Goal: Task Accomplishment & Management: Manage account settings

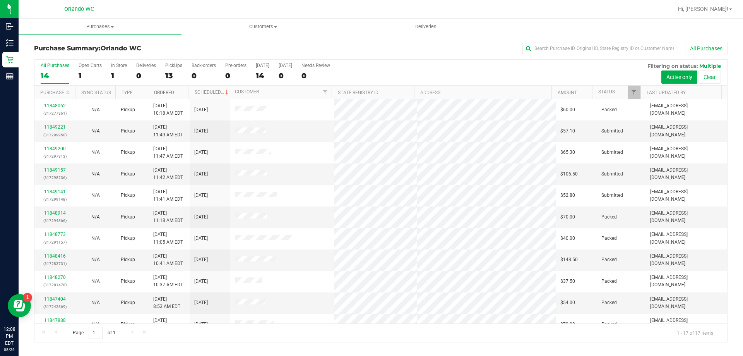
click at [165, 91] on link "Ordered" at bounding box center [164, 92] width 20 height 5
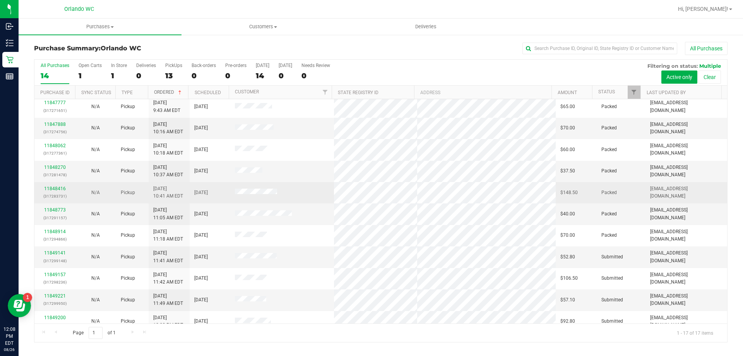
scroll to position [140, 0]
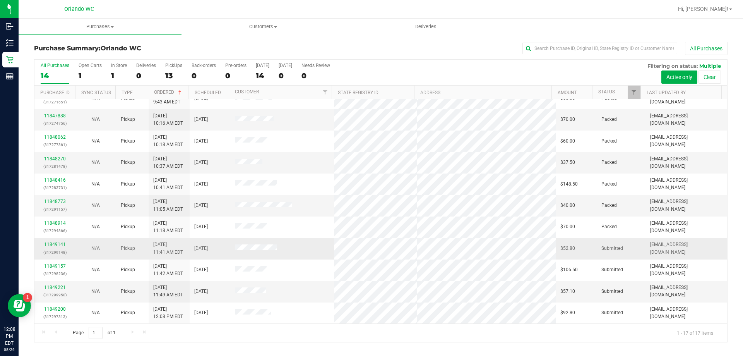
click at [49, 244] on link "11849141" at bounding box center [55, 243] width 22 height 5
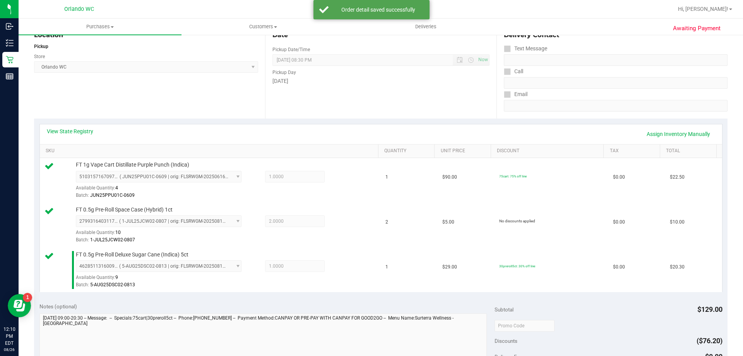
scroll to position [247, 0]
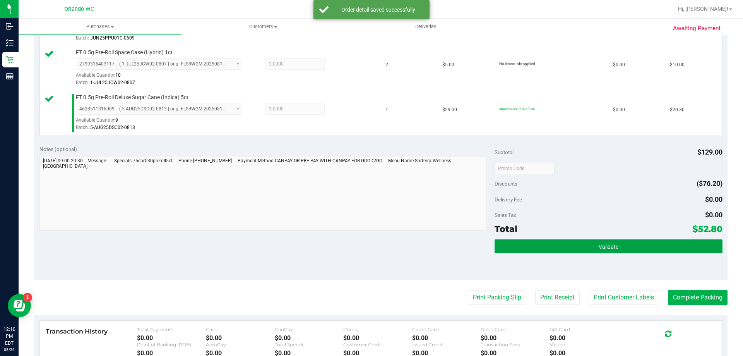
drag, startPoint x: 562, startPoint y: 245, endPoint x: 417, endPoint y: 304, distance: 156.6
click at [562, 245] on button "Validate" at bounding box center [609, 246] width 228 height 14
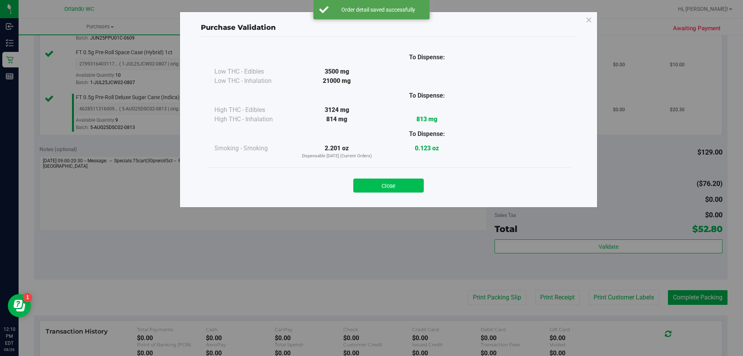
click at [381, 184] on button "Close" at bounding box center [388, 185] width 70 height 14
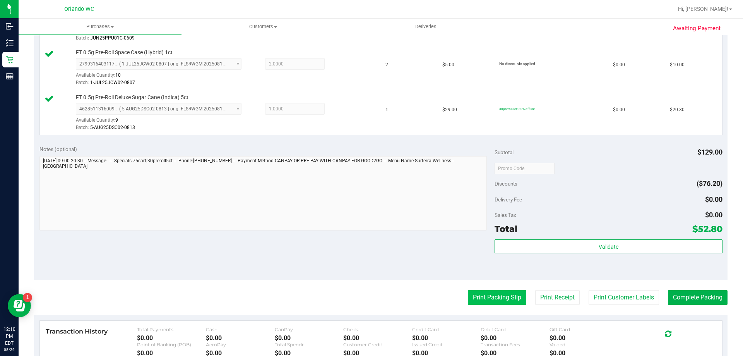
click at [479, 297] on button "Print Packing Slip" at bounding box center [497, 297] width 58 height 15
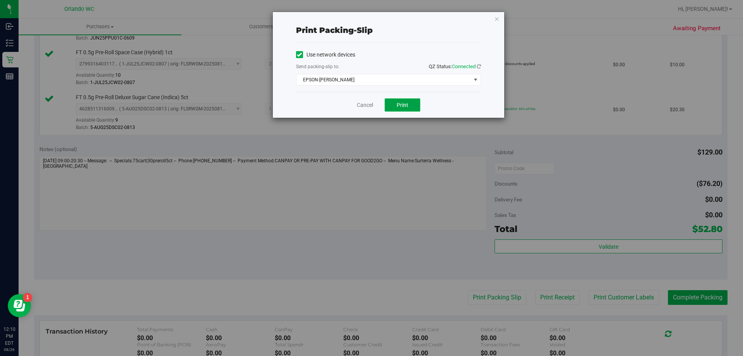
click at [406, 103] on span "Print" at bounding box center [403, 105] width 12 height 6
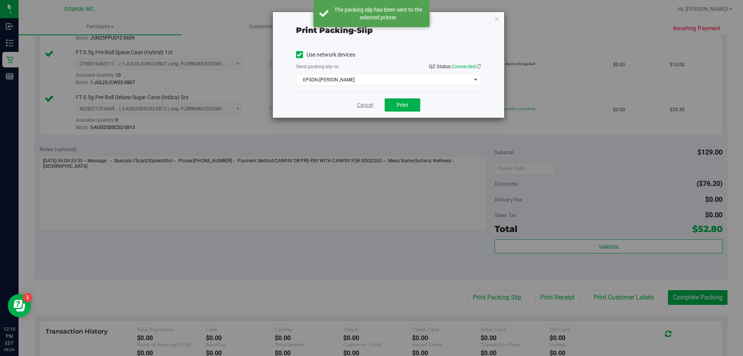
click at [360, 106] on link "Cancel" at bounding box center [365, 105] width 16 height 8
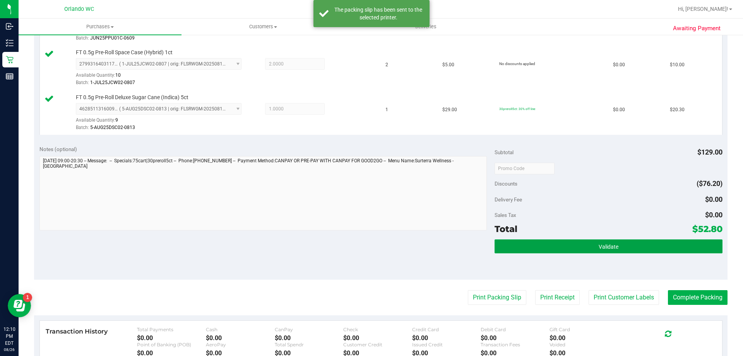
drag, startPoint x: 630, startPoint y: 245, endPoint x: 643, endPoint y: 267, distance: 25.9
click at [630, 247] on button "Validate" at bounding box center [609, 246] width 228 height 14
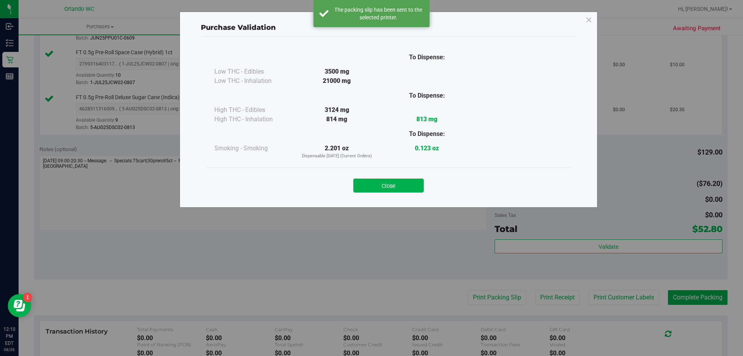
click at [691, 306] on div "Purchase Validation To Dispense: Low THC - Edibles 3500 mg" at bounding box center [374, 178] width 749 height 356
drag, startPoint x: 691, startPoint y: 302, endPoint x: 554, endPoint y: 237, distance: 151.6
click at [691, 301] on div "Purchase Validation To Dispense: Low THC - Edibles 3500 mg" at bounding box center [374, 178] width 749 height 356
drag, startPoint x: 384, startPoint y: 185, endPoint x: 579, endPoint y: 212, distance: 197.2
click at [384, 185] on button "Close" at bounding box center [388, 185] width 70 height 14
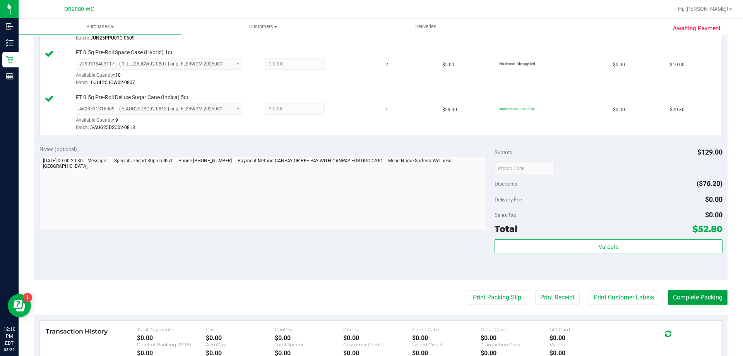
click at [688, 292] on button "Complete Packing" at bounding box center [698, 297] width 60 height 15
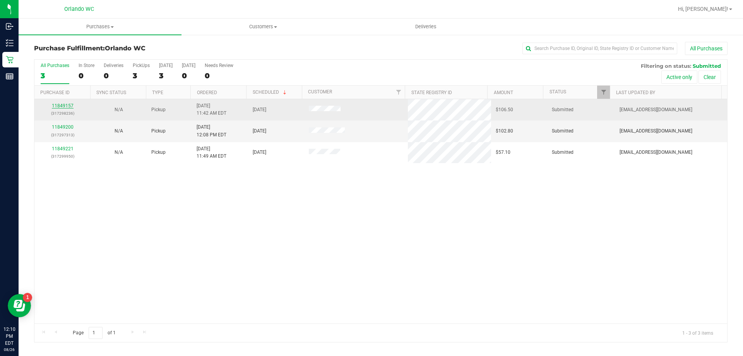
click at [60, 106] on link "11849157" at bounding box center [63, 105] width 22 height 5
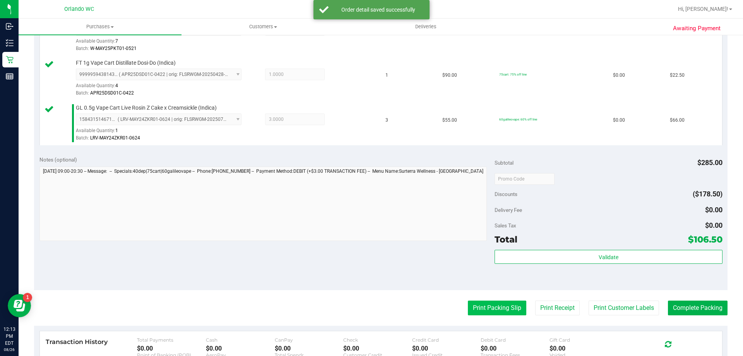
scroll to position [310, 0]
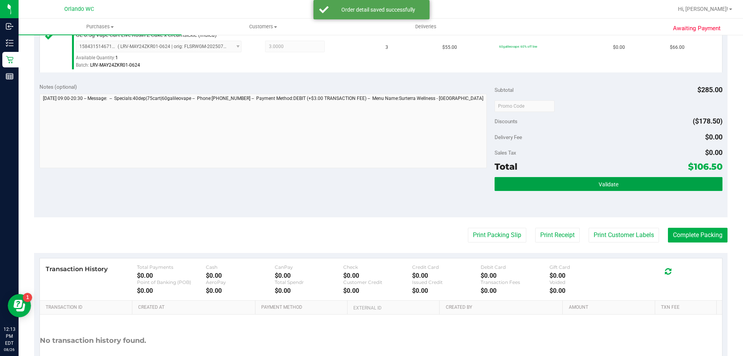
click at [552, 179] on button "Validate" at bounding box center [609, 184] width 228 height 14
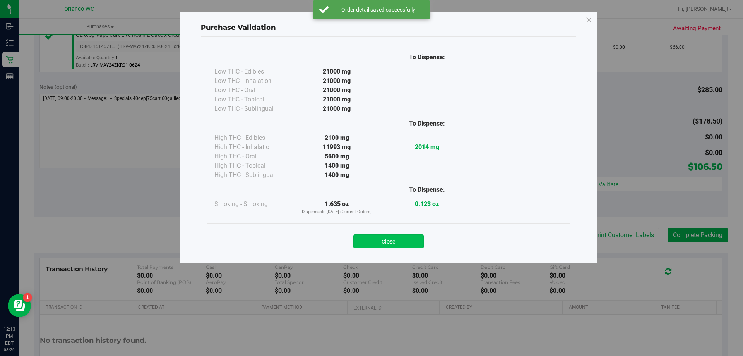
click at [382, 244] on button "Close" at bounding box center [388, 241] width 70 height 14
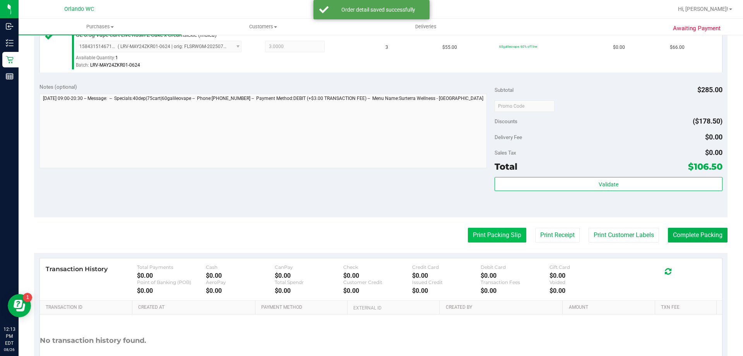
click at [483, 237] on button "Print Packing Slip" at bounding box center [497, 235] width 58 height 15
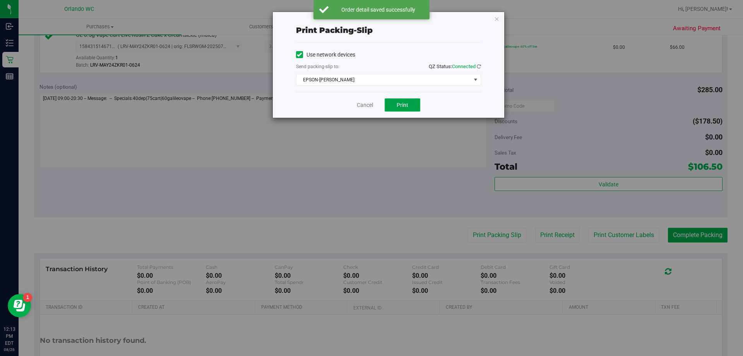
click at [406, 103] on span "Print" at bounding box center [403, 105] width 12 height 6
click at [370, 107] on link "Cancel" at bounding box center [365, 105] width 16 height 8
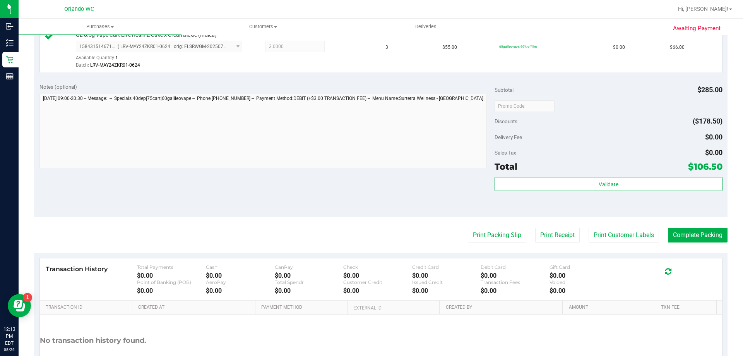
click at [593, 192] on div "Validate" at bounding box center [609, 194] width 228 height 35
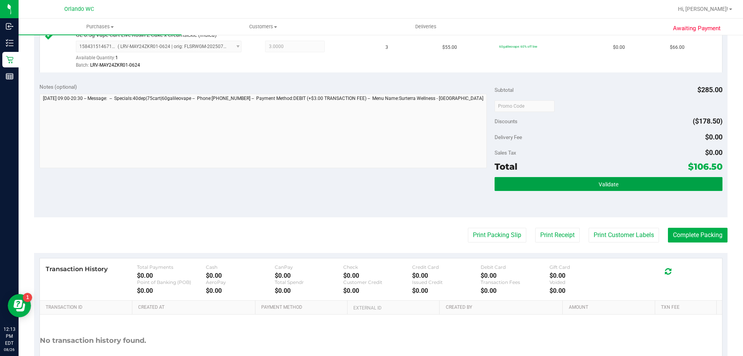
click at [582, 182] on button "Validate" at bounding box center [609, 184] width 228 height 14
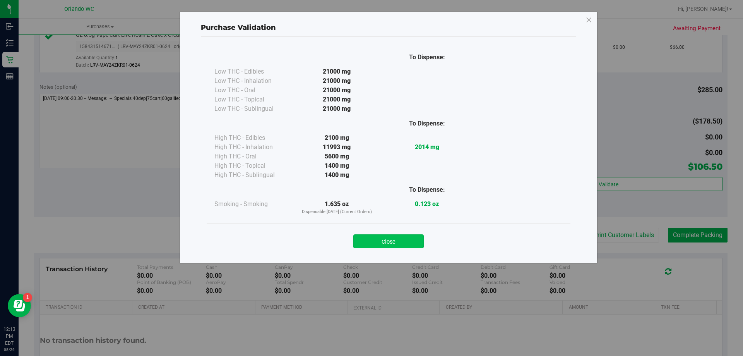
click at [390, 241] on button "Close" at bounding box center [388, 241] width 70 height 14
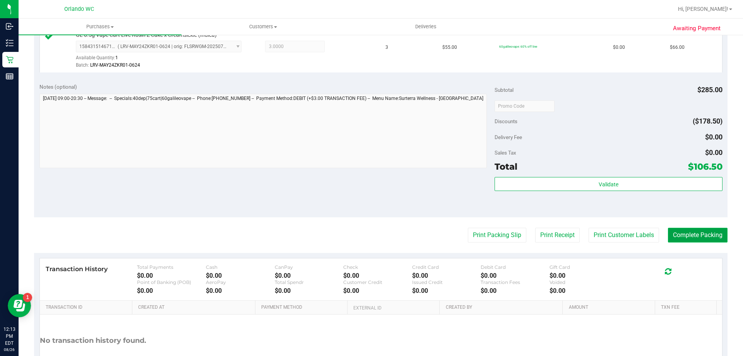
click at [711, 232] on button "Complete Packing" at bounding box center [698, 235] width 60 height 15
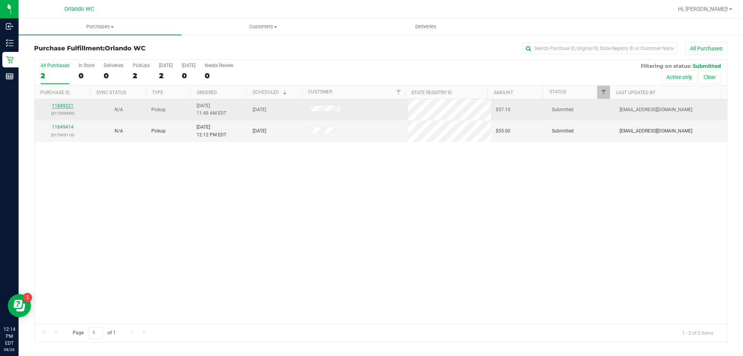
click at [61, 107] on link "11849221" at bounding box center [63, 105] width 22 height 5
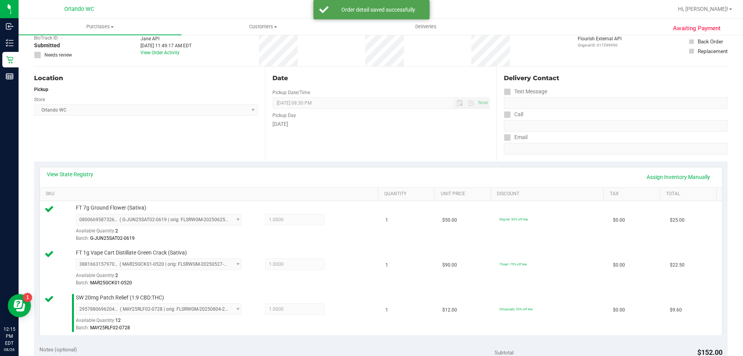
scroll to position [116, 0]
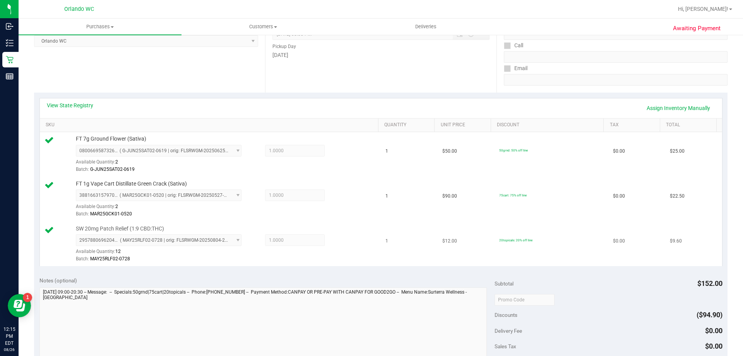
click at [461, 260] on td "$12.00" at bounding box center [466, 244] width 57 height 45
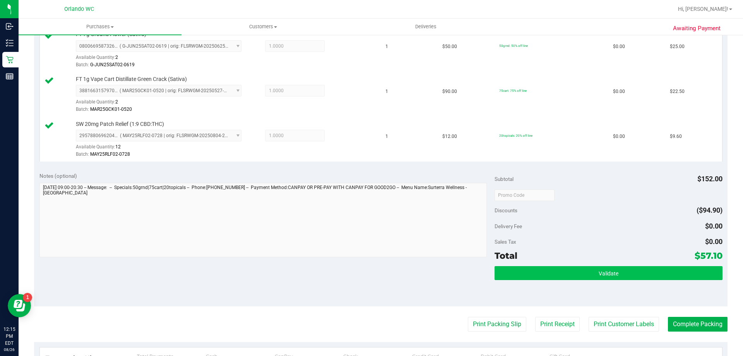
scroll to position [232, 0]
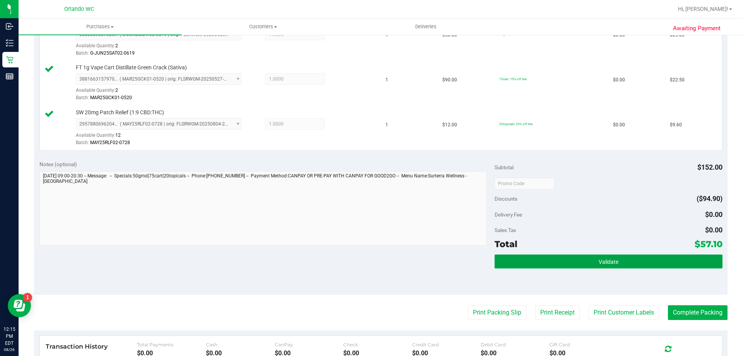
drag, startPoint x: 599, startPoint y: 265, endPoint x: 589, endPoint y: 278, distance: 15.5
click at [599, 265] on button "Validate" at bounding box center [609, 261] width 228 height 14
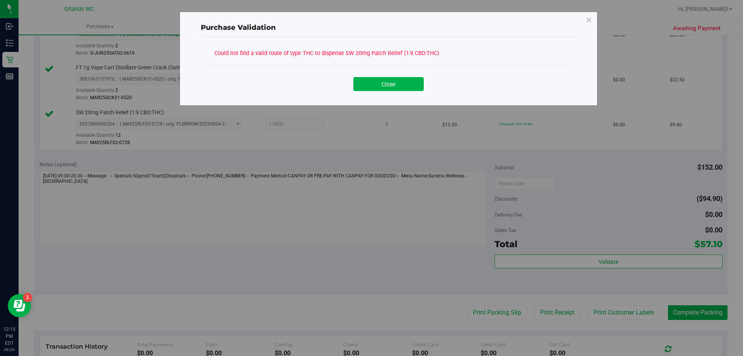
drag, startPoint x: 496, startPoint y: 309, endPoint x: 495, endPoint y: 303, distance: 6.6
click at [496, 309] on div "Purchase Validation Could not find a valid route of type THC to dispense SW 20m…" at bounding box center [374, 178] width 749 height 356
click at [372, 89] on button "Close" at bounding box center [388, 84] width 70 height 14
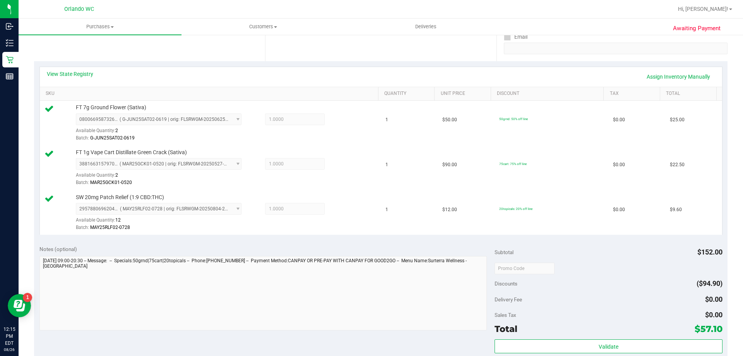
scroll to position [271, 0]
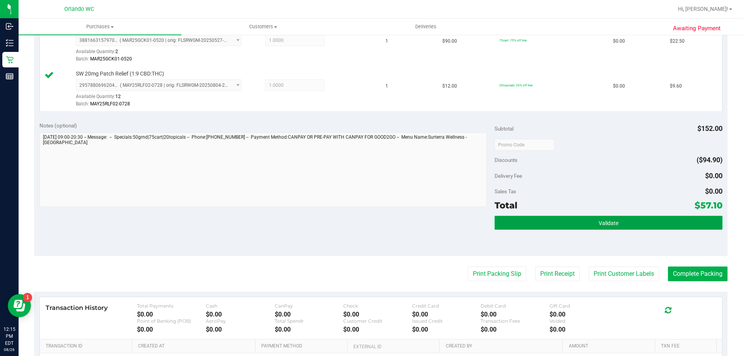
click at [675, 219] on button "Validate" at bounding box center [609, 223] width 228 height 14
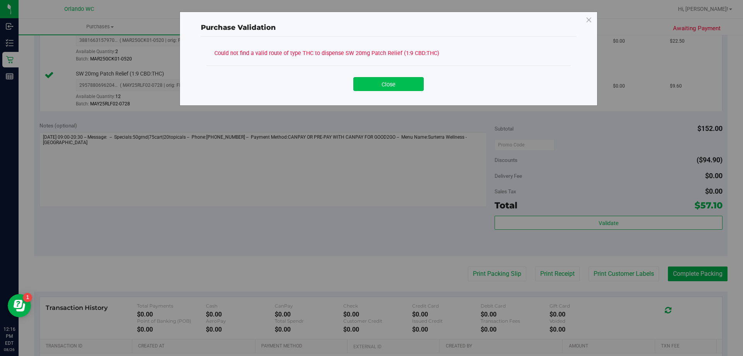
click at [398, 87] on button "Close" at bounding box center [388, 84] width 70 height 14
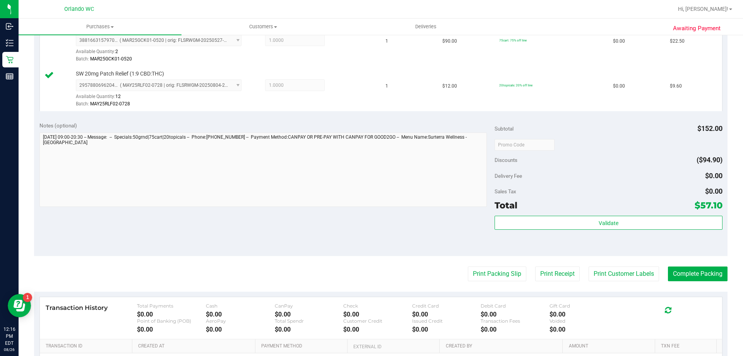
scroll to position [77, 0]
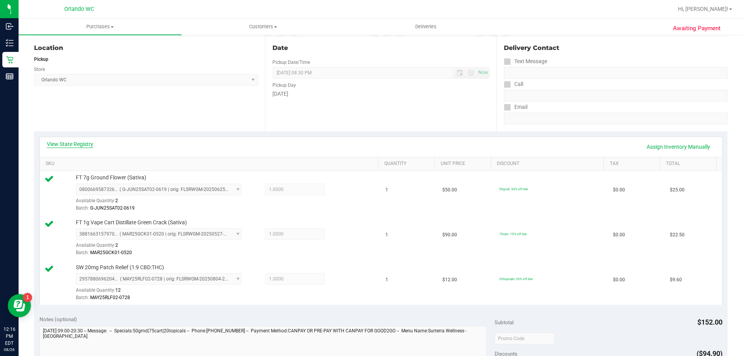
click at [61, 143] on link "View State Registry" at bounding box center [70, 144] width 46 height 8
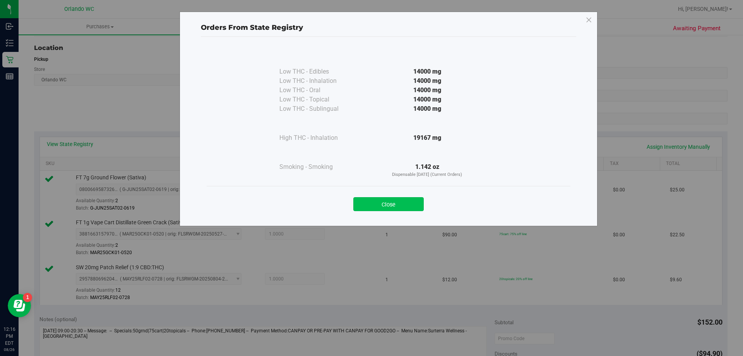
click at [414, 209] on button "Close" at bounding box center [388, 204] width 70 height 14
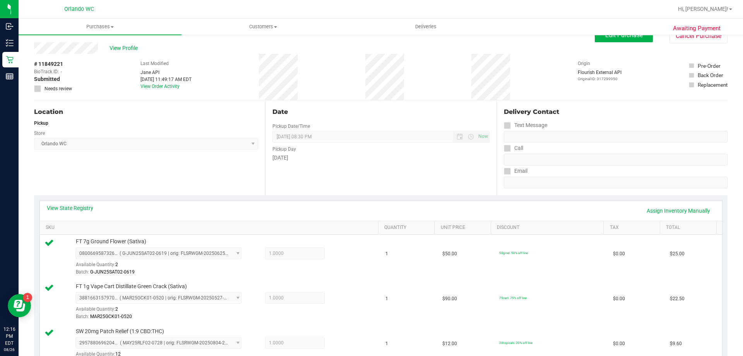
scroll to position [0, 0]
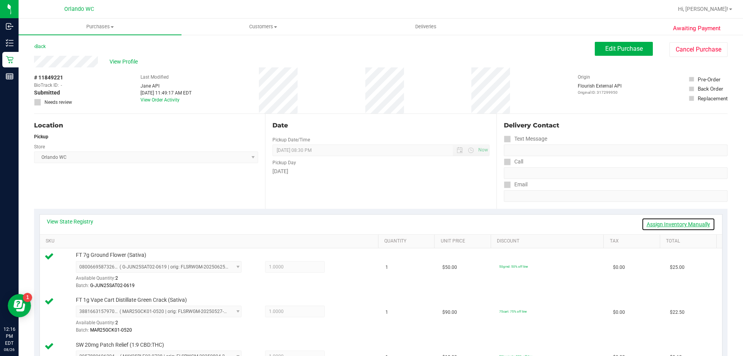
click at [663, 227] on link "Assign Inventory Manually" at bounding box center [679, 223] width 74 height 13
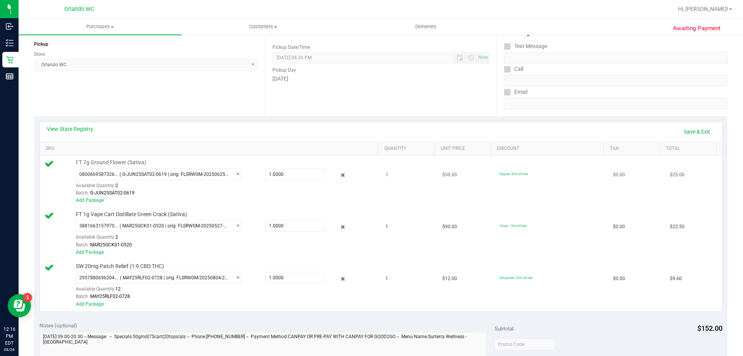
scroll to position [116, 0]
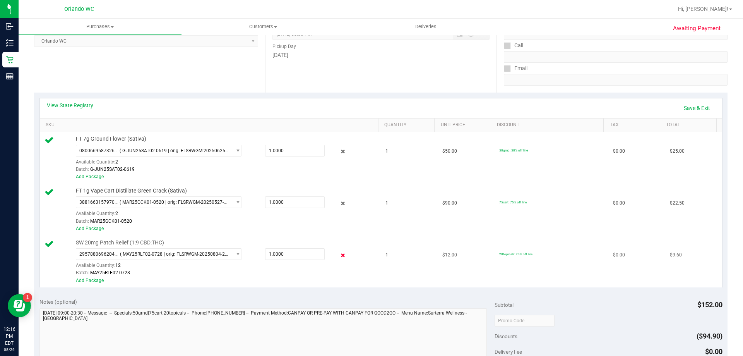
click at [339, 254] on icon at bounding box center [343, 254] width 8 height 9
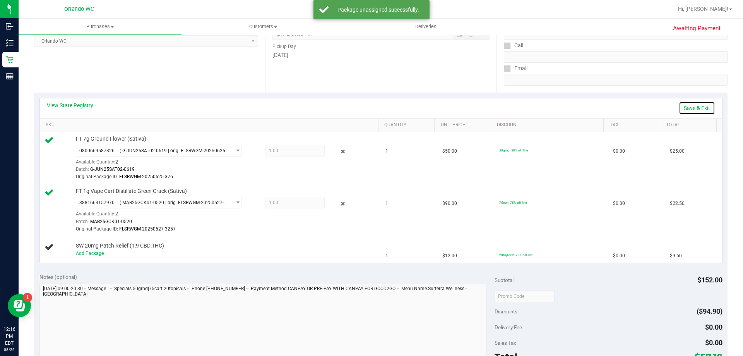
click at [681, 110] on link "Save & Exit" at bounding box center [697, 107] width 36 height 13
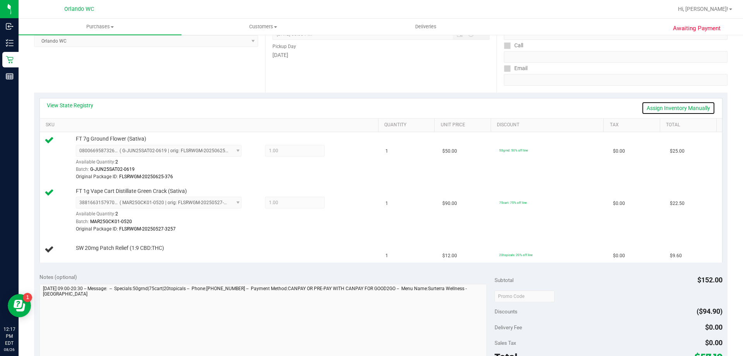
click at [681, 107] on link "Assign Inventory Manually" at bounding box center [679, 107] width 74 height 13
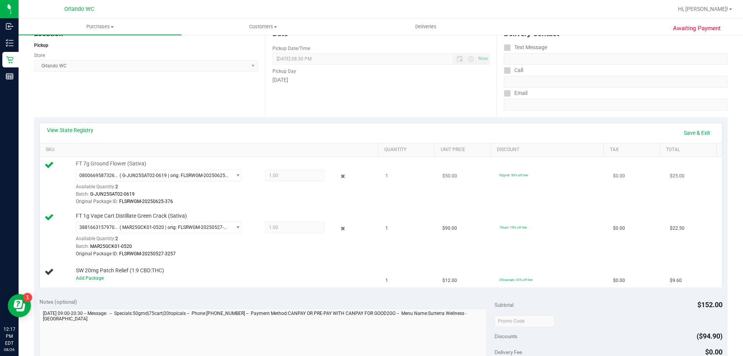
scroll to position [77, 0]
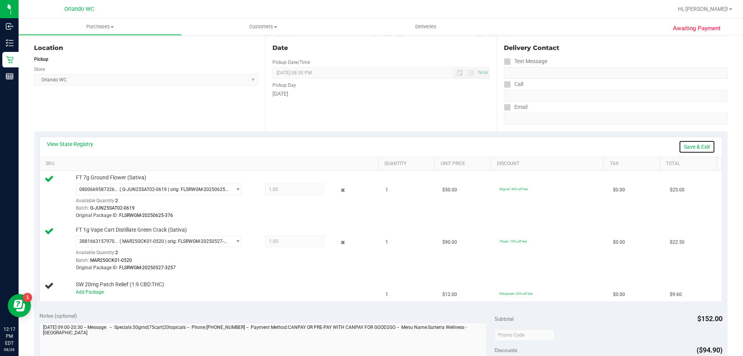
click at [703, 147] on link "Save & Exit" at bounding box center [697, 146] width 36 height 13
click at [692, 147] on link "Assign Inventory Manually" at bounding box center [679, 146] width 74 height 13
click at [685, 144] on link "Save & Exit" at bounding box center [697, 146] width 36 height 13
click at [685, 144] on link "Assign Inventory Manually" at bounding box center [679, 146] width 74 height 13
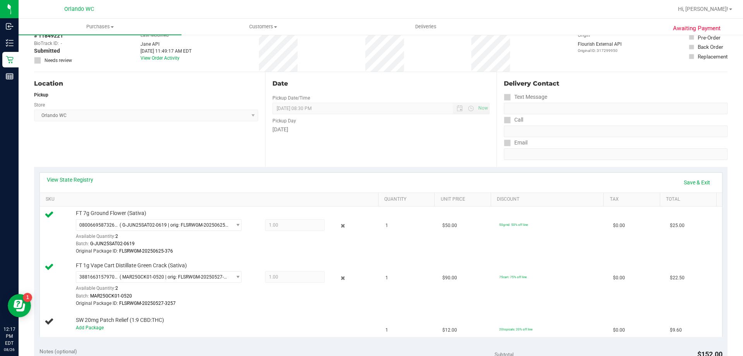
scroll to position [0, 0]
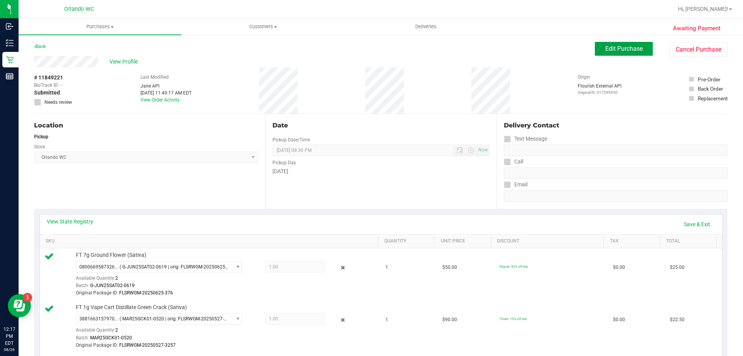
click at [632, 50] on span "Edit Purchase" at bounding box center [624, 48] width 38 height 7
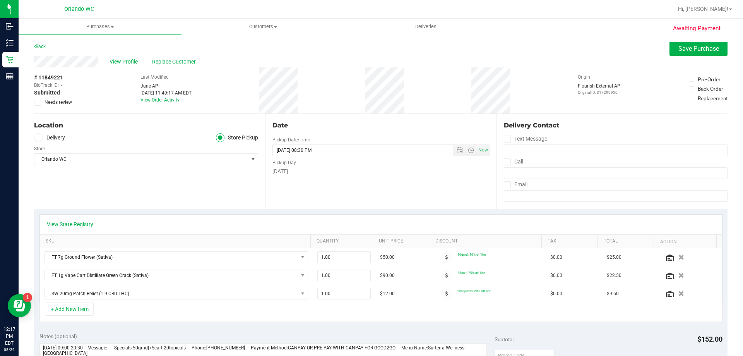
scroll to position [77, 0]
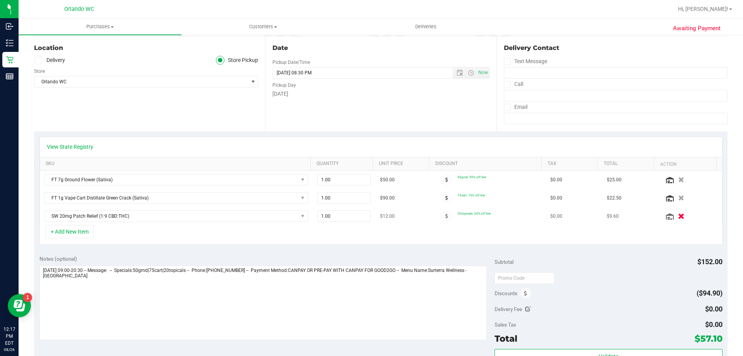
click at [678, 218] on icon "button" at bounding box center [681, 216] width 7 height 6
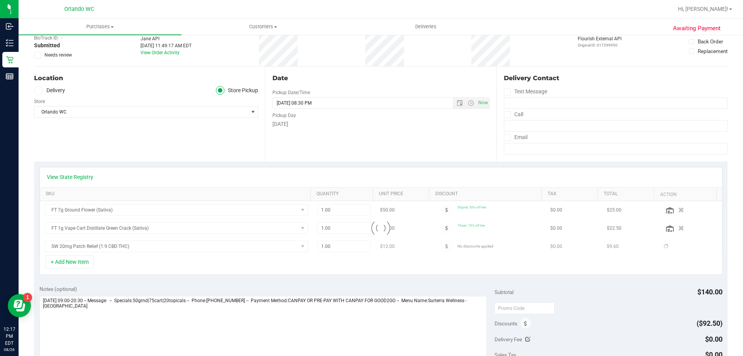
scroll to position [0, 0]
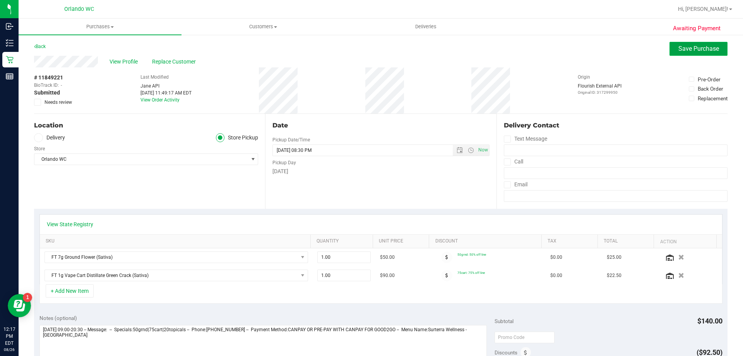
click at [680, 46] on span "Save Purchase" at bounding box center [698, 48] width 41 height 7
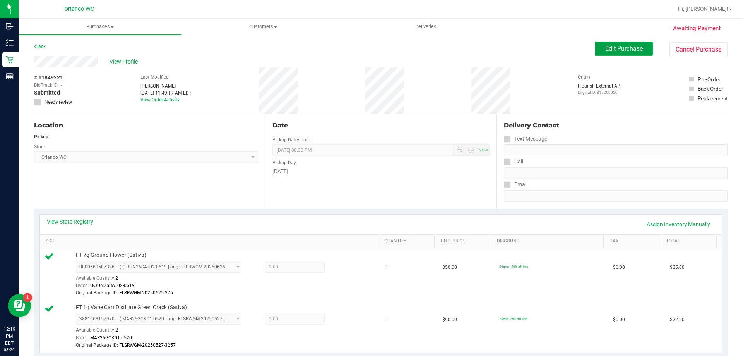
click at [597, 47] on button "Edit Purchase" at bounding box center [624, 49] width 58 height 14
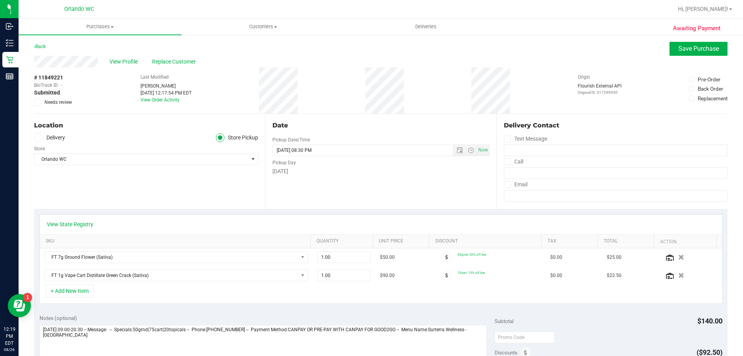
click at [33, 101] on div "Awaiting Payment Back Save Purchase View Profile Replace Customer # 11849221 Bi…" at bounding box center [381, 339] width 724 height 610
click at [35, 102] on icon at bounding box center [37, 102] width 5 height 0
click at [0, 0] on input "Needs review" at bounding box center [0, 0] width 0 height 0
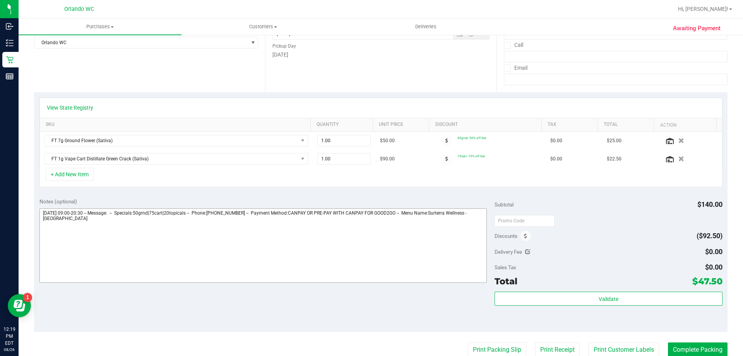
scroll to position [116, 0]
click at [204, 221] on textarea at bounding box center [263, 246] width 448 height 74
click at [94, 232] on textarea at bounding box center [263, 246] width 448 height 74
click at [55, 228] on textarea at bounding box center [263, 246] width 448 height 74
click at [106, 229] on textarea at bounding box center [263, 246] width 448 height 74
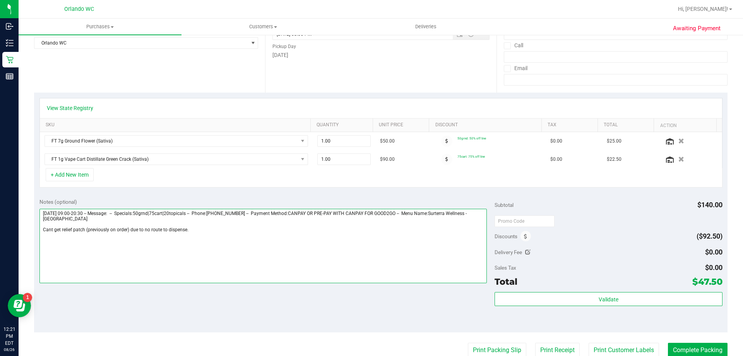
click at [252, 263] on textarea at bounding box center [263, 246] width 448 height 74
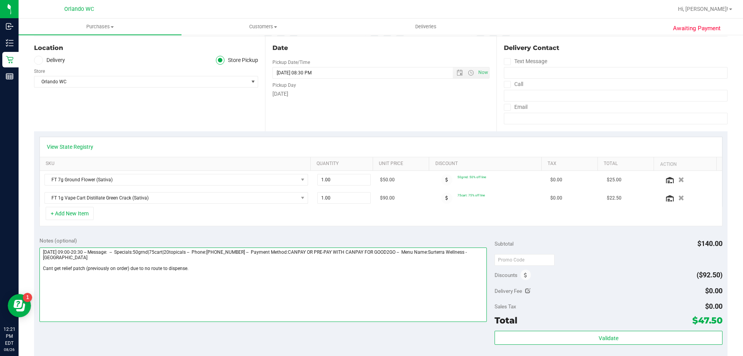
drag, startPoint x: 203, startPoint y: 271, endPoint x: 161, endPoint y: 268, distance: 41.9
click at [161, 268] on textarea at bounding box center [263, 284] width 448 height 74
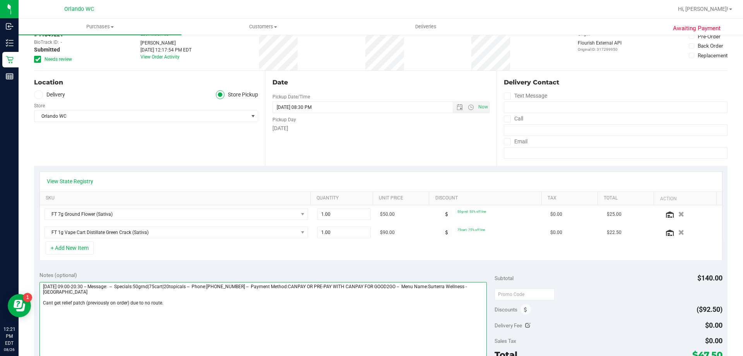
scroll to position [0, 0]
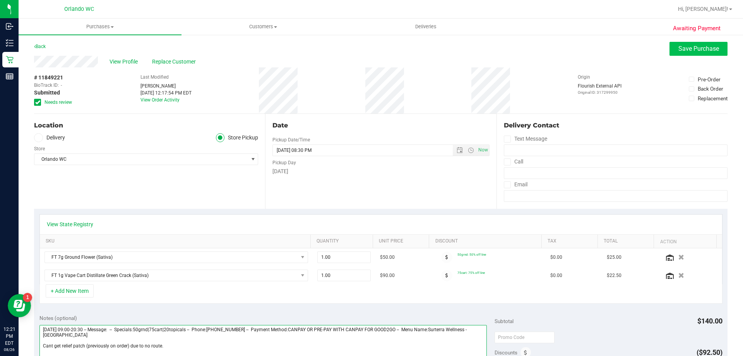
type textarea "[DATE] 09:00-20:30 -- Message: -- Specials:50grnd|75cart|20topicals -- Phone:[P…"
click at [691, 43] on button "Save Purchase" at bounding box center [698, 49] width 58 height 14
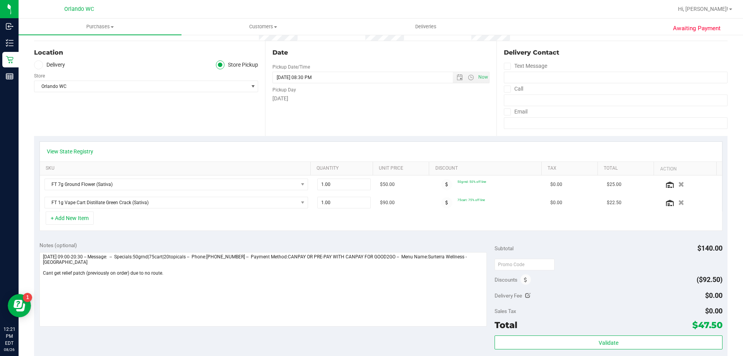
scroll to position [155, 0]
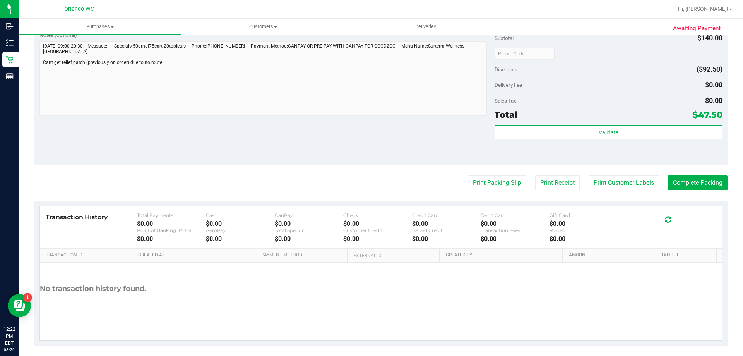
scroll to position [337, 0]
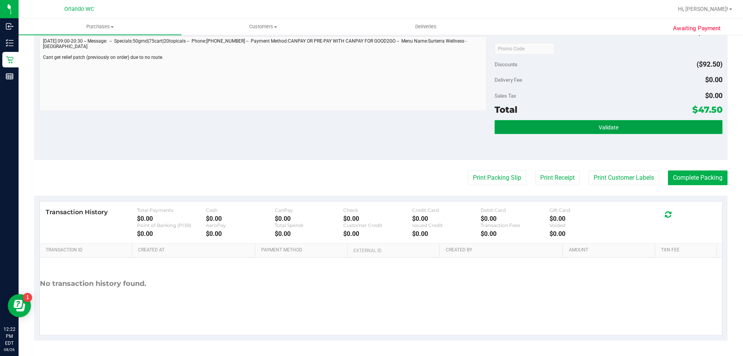
click at [585, 130] on button "Validate" at bounding box center [609, 127] width 228 height 14
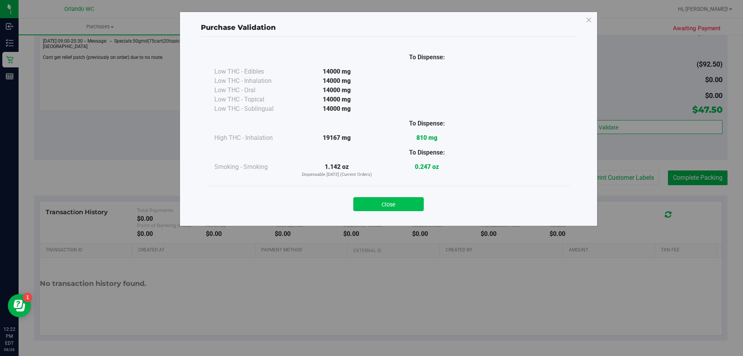
click at [407, 201] on button "Close" at bounding box center [388, 204] width 70 height 14
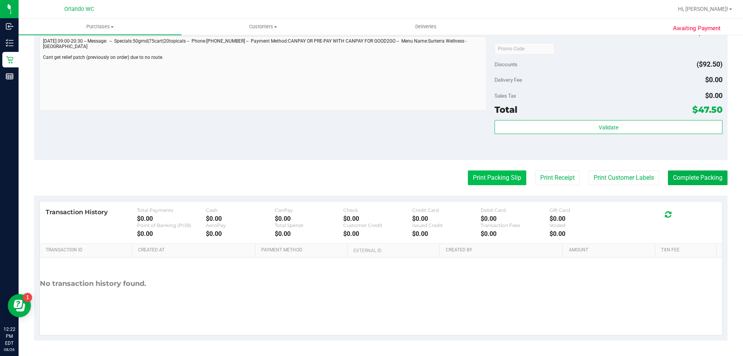
click at [473, 173] on button "Print Packing Slip" at bounding box center [497, 177] width 58 height 15
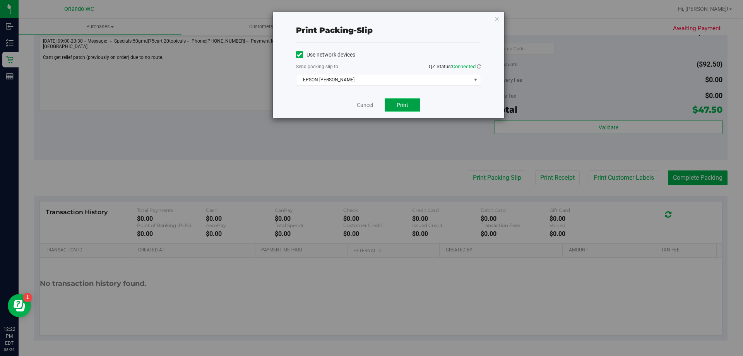
click at [401, 104] on span "Print" at bounding box center [403, 105] width 12 height 6
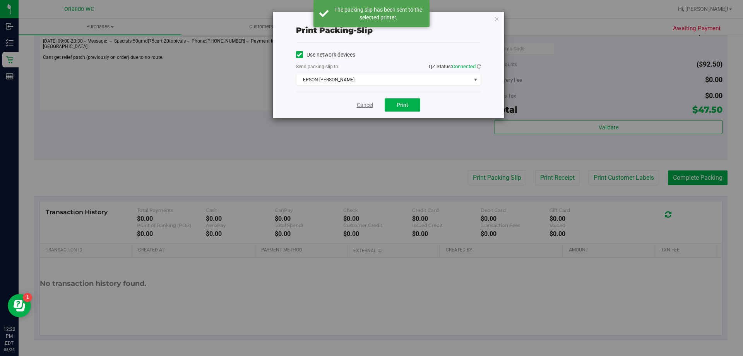
click at [358, 104] on link "Cancel" at bounding box center [365, 105] width 16 height 8
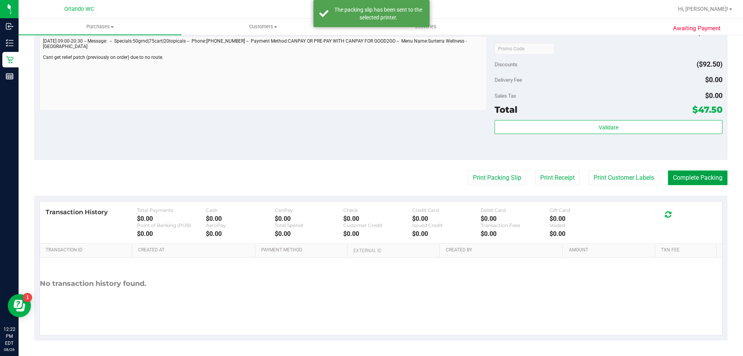
click at [702, 181] on button "Complete Packing" at bounding box center [698, 177] width 60 height 15
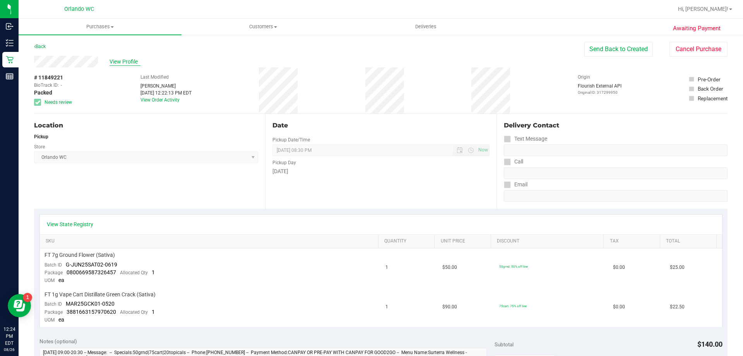
click at [122, 59] on span "View Profile" at bounding box center [125, 62] width 31 height 8
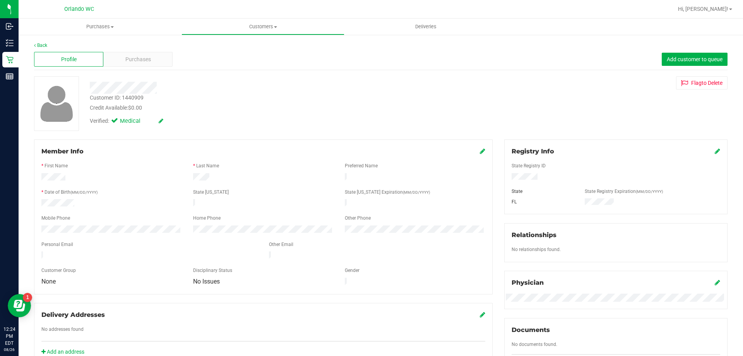
click at [130, 95] on div "Customer ID: 1440909" at bounding box center [117, 98] width 54 height 8
copy div "1440909"
click at [148, 51] on div "Profile Purchases Add customer to queue" at bounding box center [380, 59] width 693 height 21
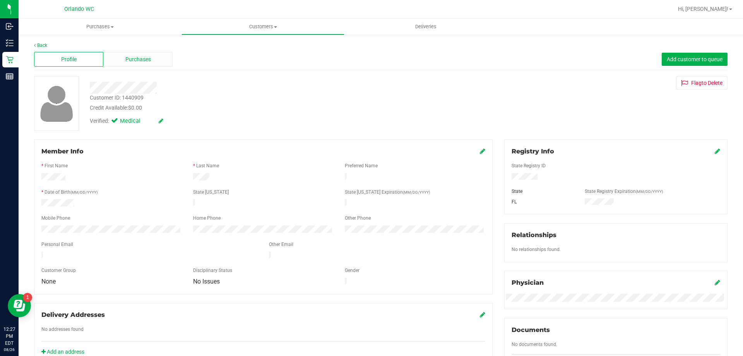
click at [154, 63] on div "Purchases" at bounding box center [137, 59] width 69 height 15
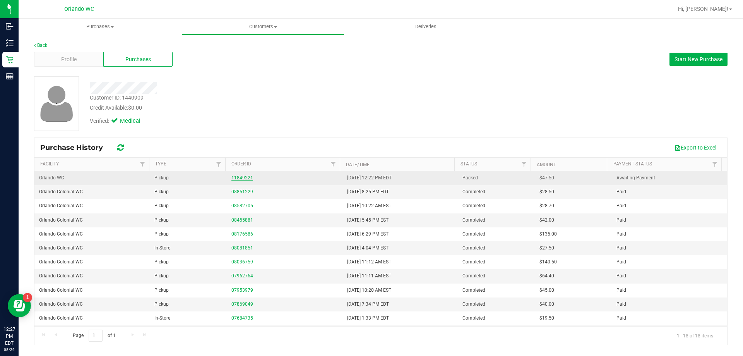
click at [238, 180] on link "11849221" at bounding box center [242, 177] width 22 height 5
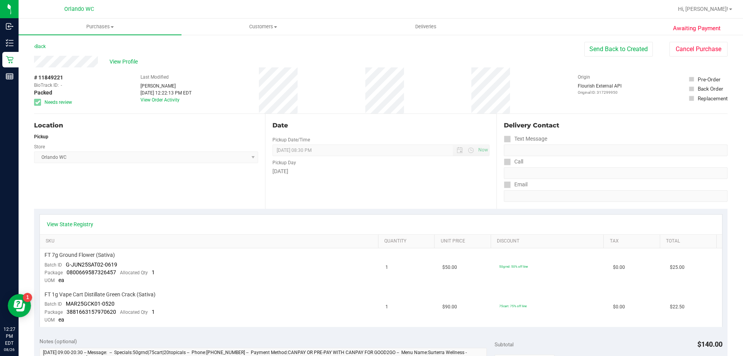
click at [50, 75] on span "# 11849221" at bounding box center [48, 78] width 29 height 8
copy span "11849221"
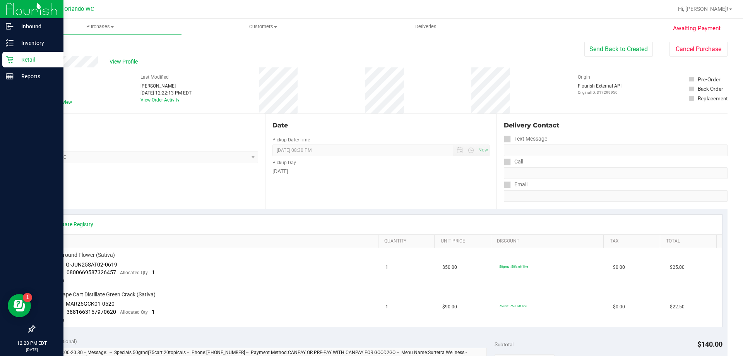
click at [9, 60] on icon at bounding box center [9, 59] width 7 height 7
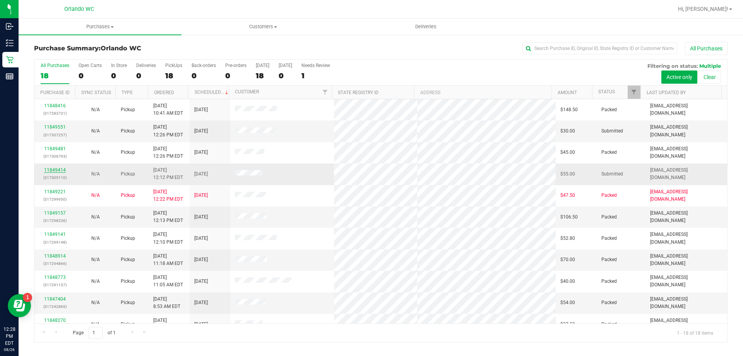
click at [62, 171] on link "11849414" at bounding box center [55, 169] width 22 height 5
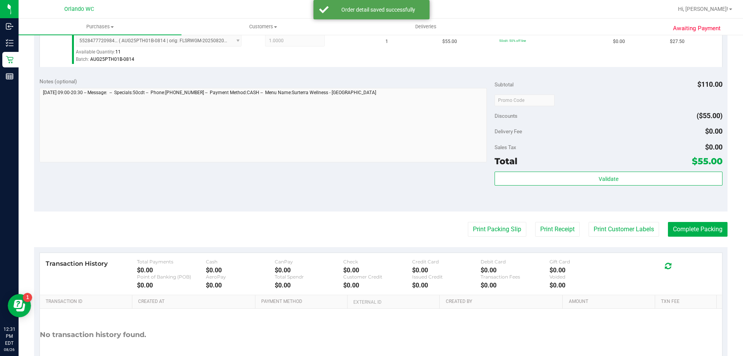
scroll to position [271, 0]
click at [598, 168] on div "Subtotal $110.00 Discounts ($55.00) Delivery Fee $0.00 Sales Tax $0.00 Total $5…" at bounding box center [609, 141] width 228 height 129
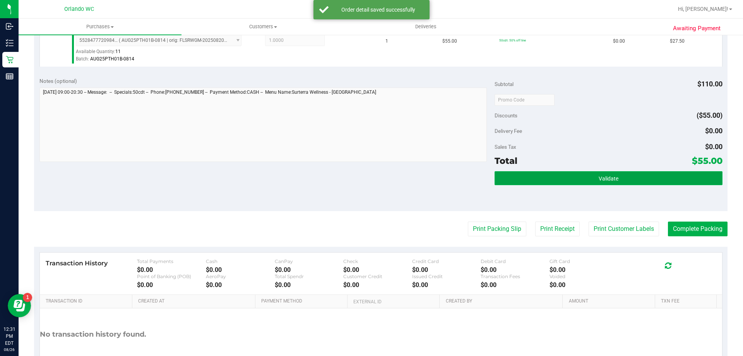
click at [600, 174] on button "Validate" at bounding box center [609, 178] width 228 height 14
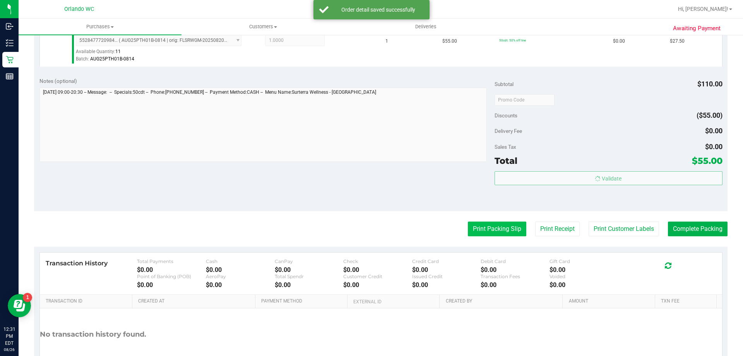
click at [492, 226] on button "Print Packing Slip" at bounding box center [497, 228] width 58 height 15
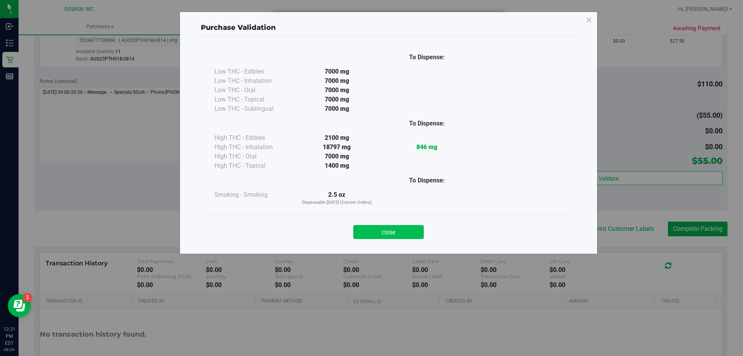
click at [389, 229] on button "Close" at bounding box center [388, 232] width 70 height 14
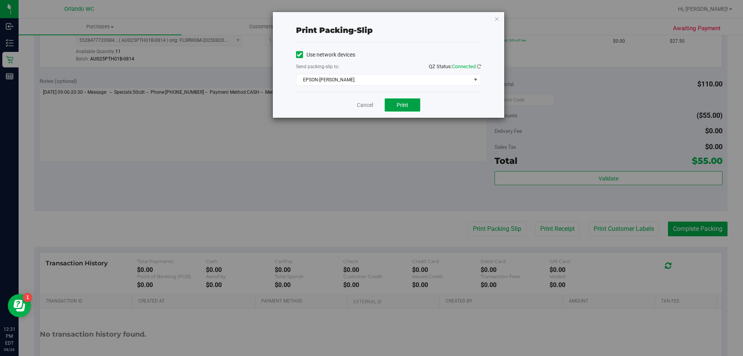
click at [409, 107] on button "Print" at bounding box center [403, 104] width 36 height 13
click at [362, 106] on link "Cancel" at bounding box center [365, 105] width 16 height 8
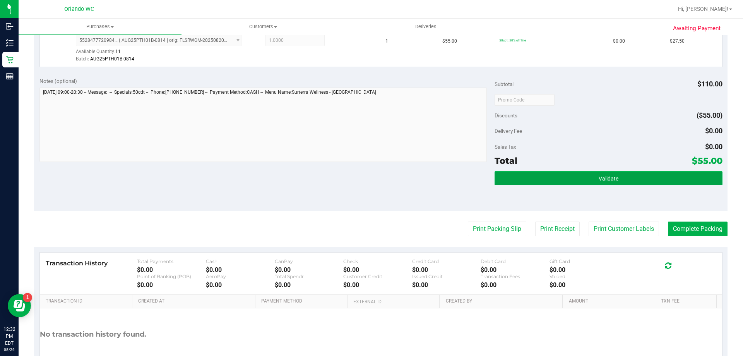
click at [621, 178] on button "Validate" at bounding box center [609, 178] width 228 height 14
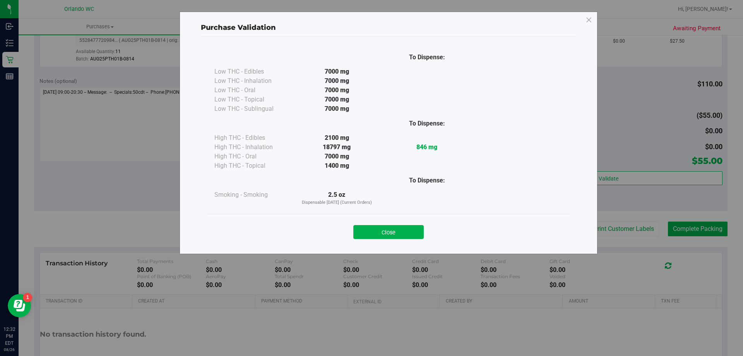
click at [707, 232] on div "Purchase Validation To Dispense: Low THC - Edibles 7000 mg" at bounding box center [374, 178] width 749 height 356
click at [411, 236] on button "Close" at bounding box center [388, 232] width 70 height 14
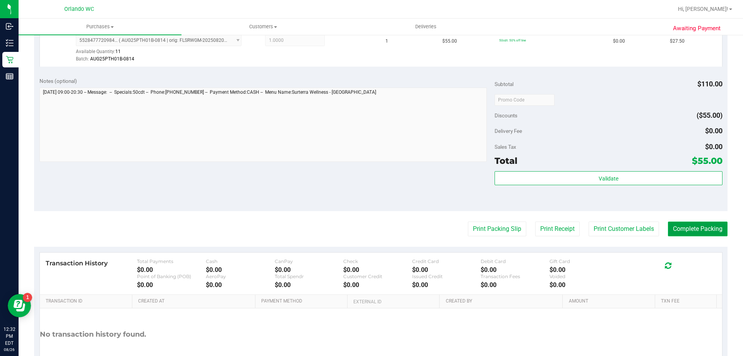
click at [690, 230] on button "Complete Packing" at bounding box center [698, 228] width 60 height 15
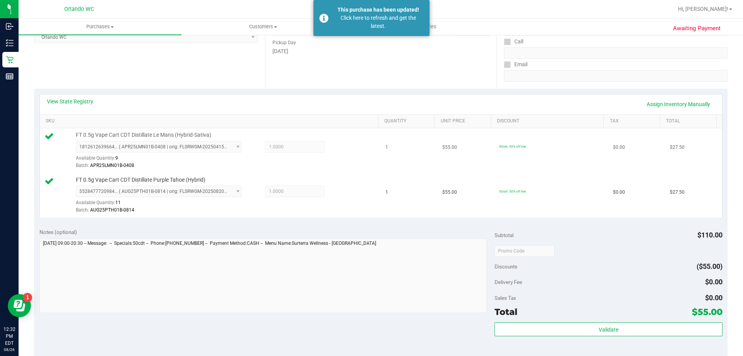
scroll to position [116, 0]
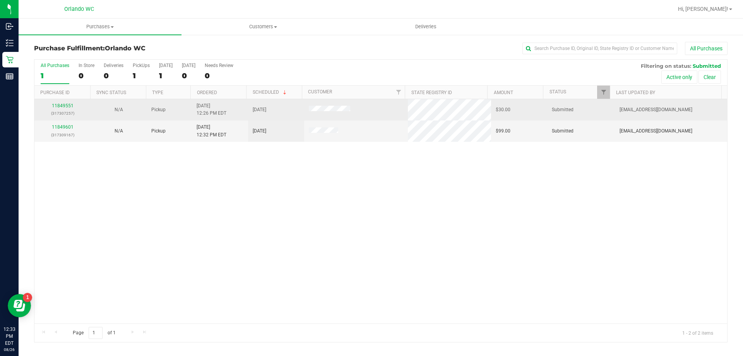
click at [63, 102] on div "11849551 (317307257)" at bounding box center [62, 109] width 47 height 15
click at [63, 105] on link "11849551" at bounding box center [63, 105] width 22 height 5
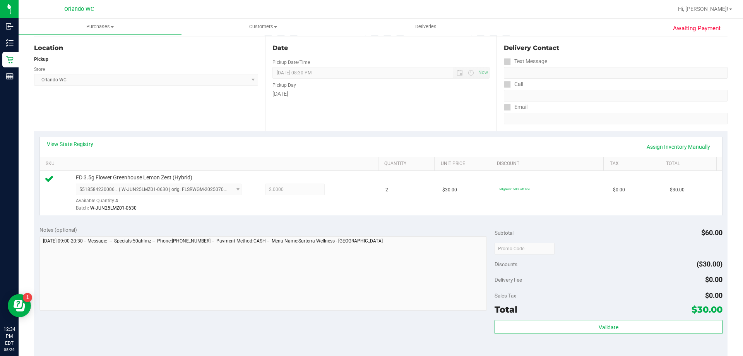
scroll to position [116, 0]
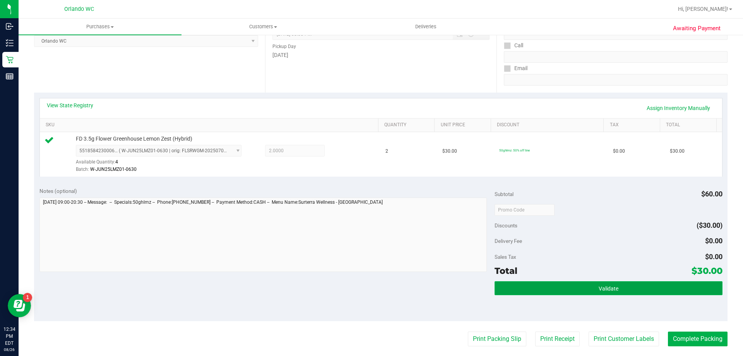
click at [531, 285] on button "Validate" at bounding box center [609, 288] width 228 height 14
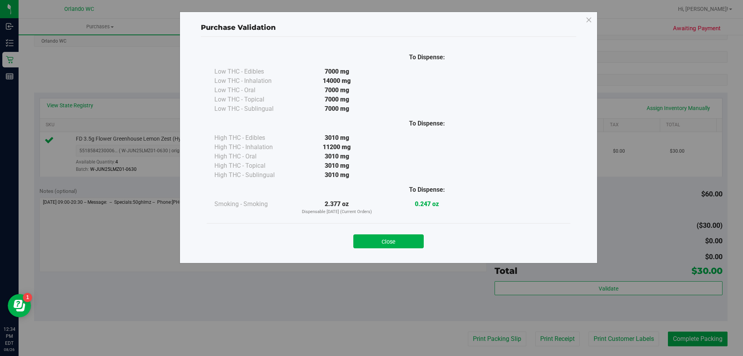
click at [506, 349] on div "Purchase Validation To Dispense: Low THC - Edibles 7000 mg" at bounding box center [374, 178] width 749 height 356
click at [400, 246] on button "Close" at bounding box center [388, 241] width 70 height 14
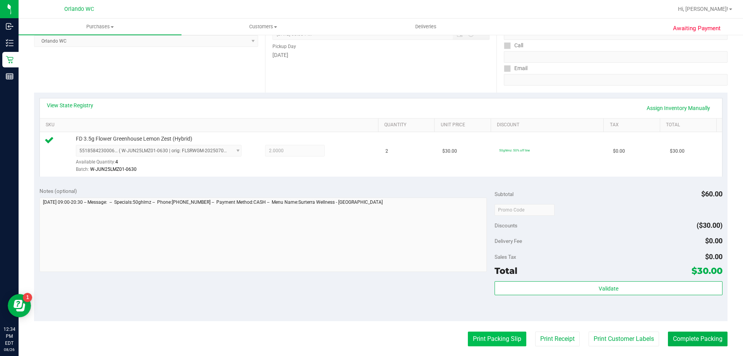
click at [485, 341] on button "Print Packing Slip" at bounding box center [497, 338] width 58 height 15
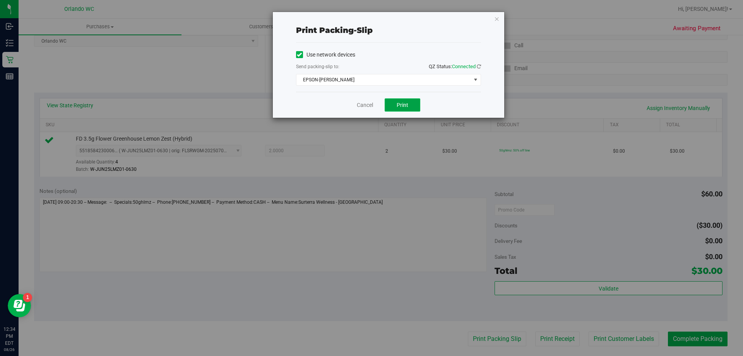
click at [409, 104] on button "Print" at bounding box center [403, 104] width 36 height 13
click at [366, 108] on link "Cancel" at bounding box center [365, 105] width 16 height 8
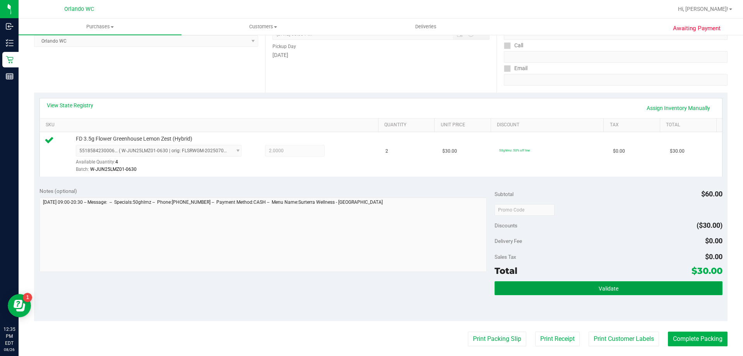
click at [676, 288] on button "Validate" at bounding box center [609, 288] width 228 height 14
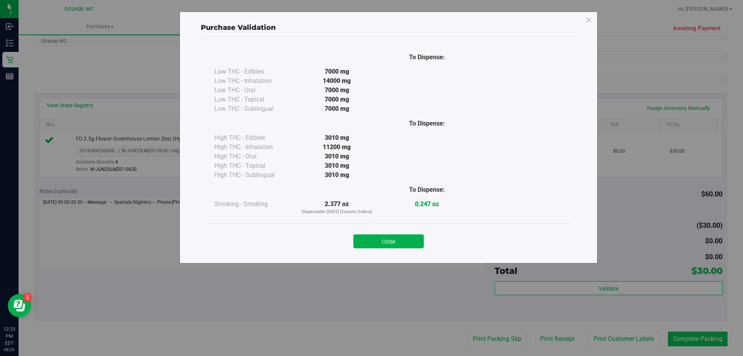
click at [692, 335] on div "Purchase Validation To Dispense: Low THC - Edibles 7000 mg" at bounding box center [374, 178] width 749 height 356
click at [395, 245] on button "Close" at bounding box center [388, 241] width 70 height 14
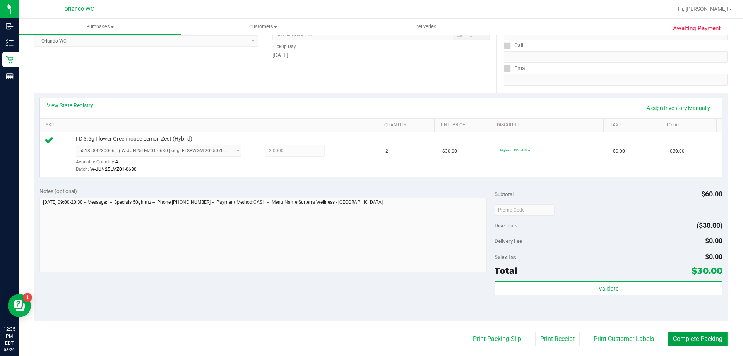
drag, startPoint x: 682, startPoint y: 337, endPoint x: 687, endPoint y: 344, distance: 8.1
click at [687, 344] on button "Complete Packing" at bounding box center [698, 338] width 60 height 15
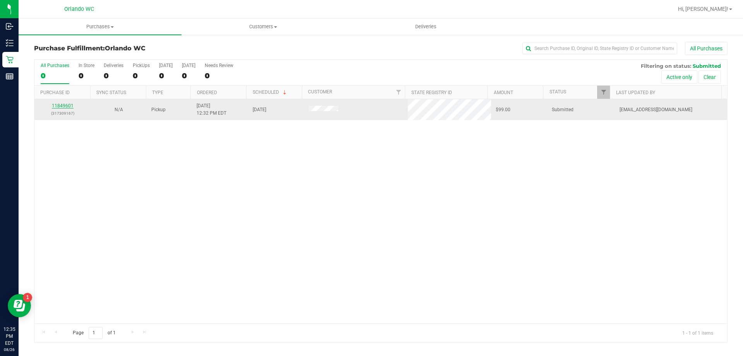
click at [68, 107] on link "11849601" at bounding box center [63, 105] width 22 height 5
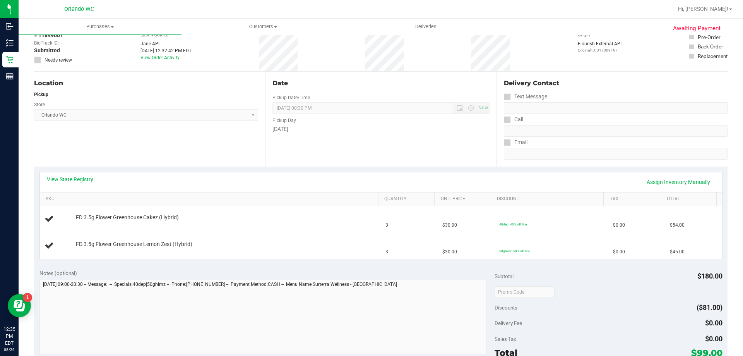
scroll to position [155, 0]
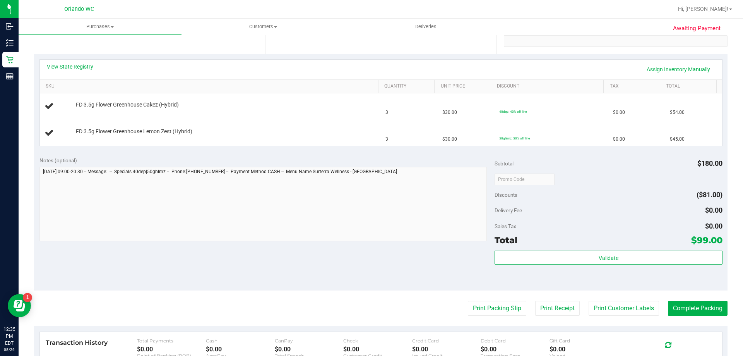
drag, startPoint x: 722, startPoint y: 240, endPoint x: 681, endPoint y: 236, distance: 41.2
click at [681, 236] on div "Awaiting Payment Back Edit Purchase Cancel Purchase View Profile # 11849601 Bio…" at bounding box center [381, 182] width 724 height 607
drag, startPoint x: 681, startPoint y: 236, endPoint x: 743, endPoint y: 229, distance: 61.6
click at [743, 229] on div "Purchases Summary of purchases Fulfillment All purchases Customers All customer…" at bounding box center [381, 187] width 724 height 337
click at [591, 118] on td "40dep: 40% off line" at bounding box center [552, 106] width 114 height 26
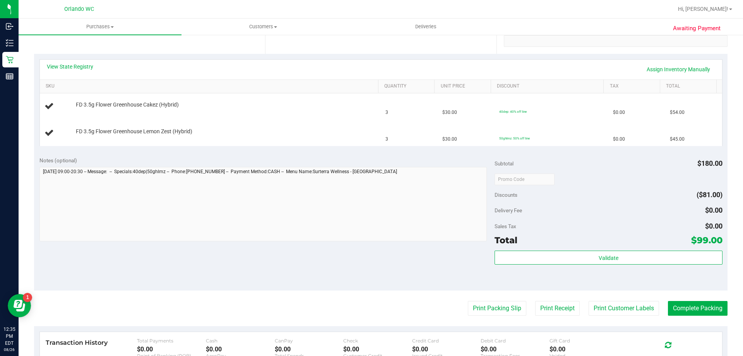
scroll to position [0, 0]
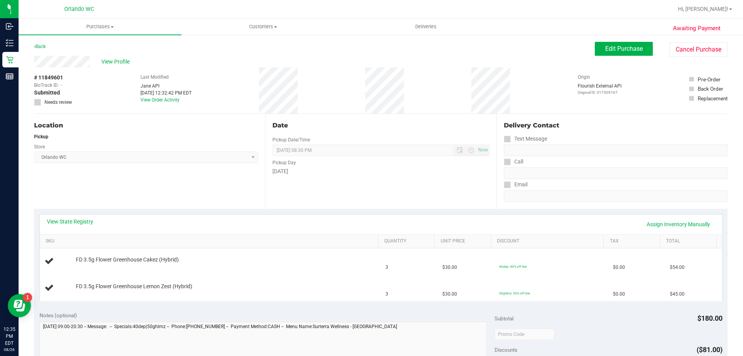
click at [82, 215] on div "View State Registry Assign Inventory Manually" at bounding box center [381, 224] width 682 height 20
click at [77, 221] on link "View State Registry" at bounding box center [70, 221] width 46 height 8
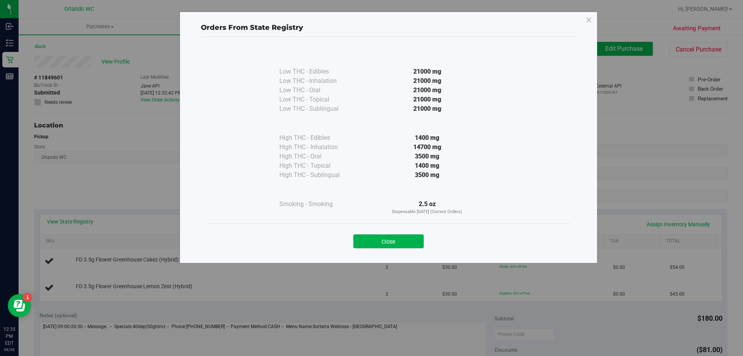
click at [407, 242] on button "Close" at bounding box center [388, 241] width 70 height 14
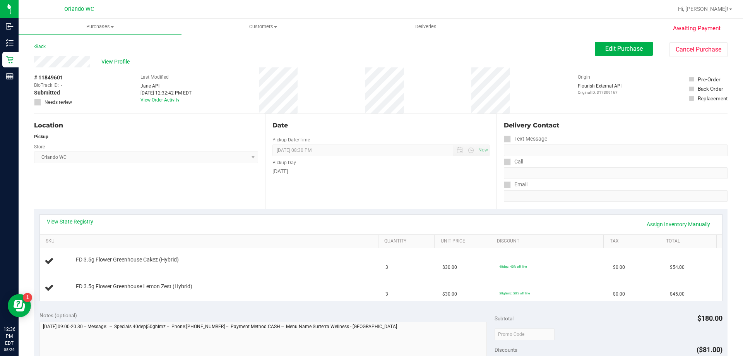
click at [618, 56] on div "Edit Purchase Cancel Purchase" at bounding box center [661, 49] width 133 height 15
click at [617, 51] on span "Edit Purchase" at bounding box center [624, 48] width 38 height 7
click at [38, 102] on icon at bounding box center [37, 102] width 5 height 0
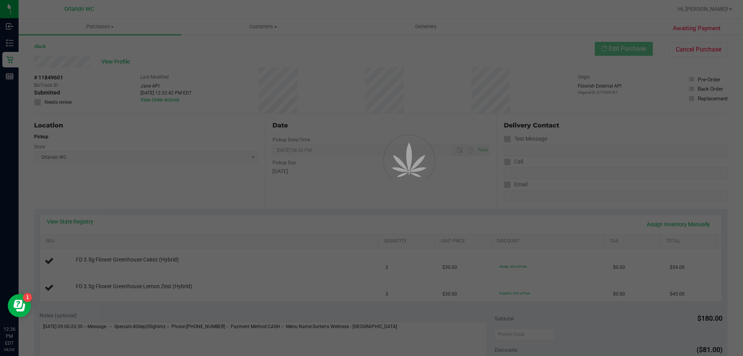
click at [38, 103] on div at bounding box center [371, 178] width 743 height 356
click at [36, 102] on div at bounding box center [371, 178] width 743 height 356
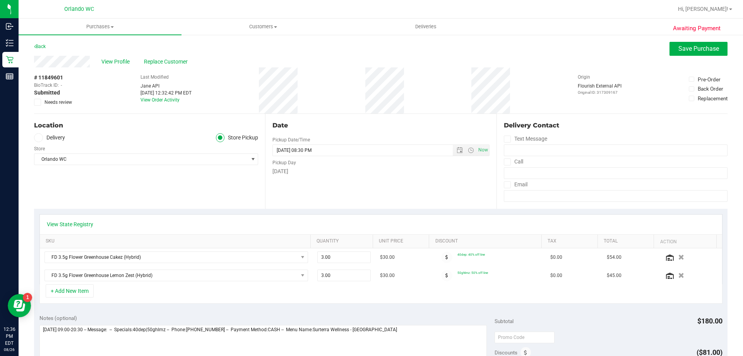
click at [38, 105] on span at bounding box center [37, 102] width 7 height 7
click at [0, 0] on input "Needs review" at bounding box center [0, 0] width 0 height 0
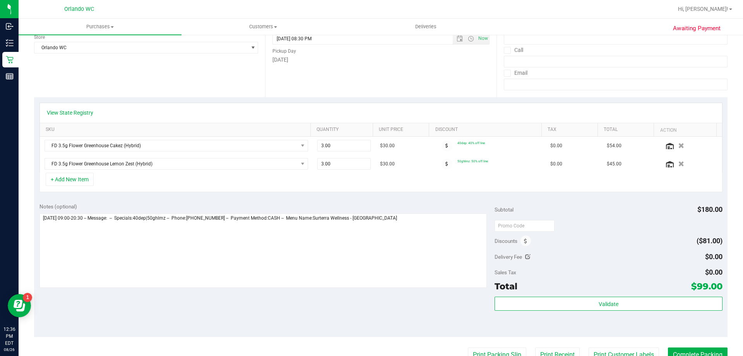
scroll to position [193, 0]
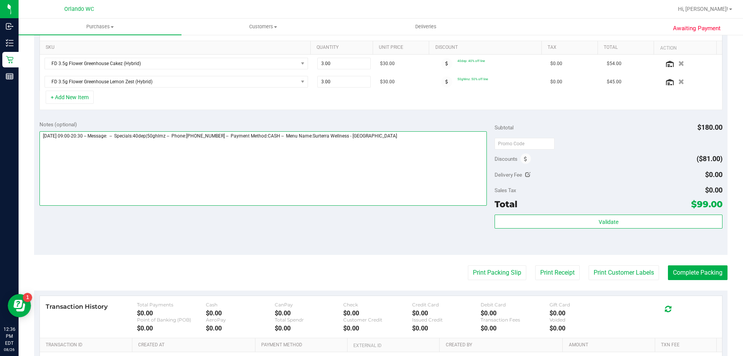
click at [454, 139] on textarea at bounding box center [263, 168] width 448 height 74
click at [100, 147] on textarea at bounding box center [263, 168] width 448 height 74
click at [196, 151] on textarea at bounding box center [263, 168] width 448 height 74
click at [219, 145] on textarea at bounding box center [263, 168] width 448 height 74
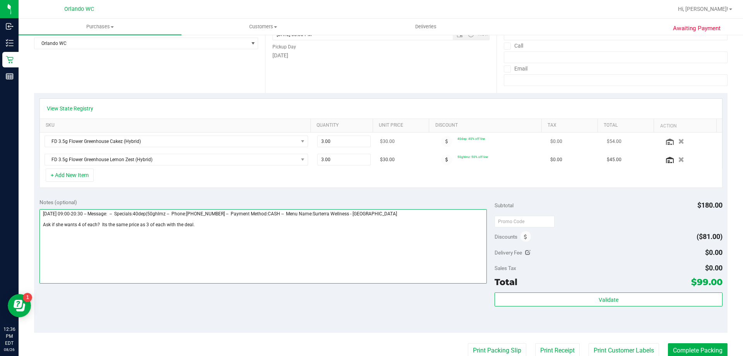
scroll to position [116, 0]
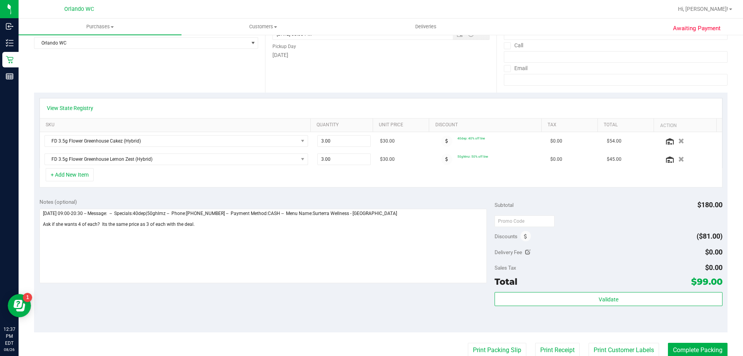
click at [721, 279] on div "Notes (optional) Subtotal $180.00 Discounts ($81.00) Delivery Fee $0.00 Sales T…" at bounding box center [380, 262] width 693 height 139
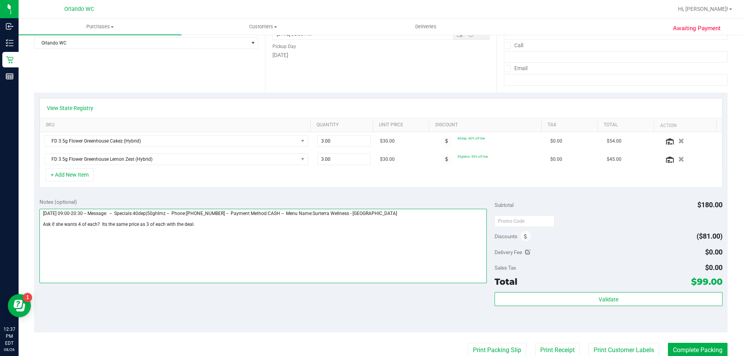
drag, startPoint x: 197, startPoint y: 223, endPoint x: 29, endPoint y: 224, distance: 168.7
click at [29, 224] on div "Awaiting Payment Back Save Purchase View Profile Replace Customer # 11849601 Bi…" at bounding box center [381, 223] width 724 height 610
type textarea "[DATE] 09:00-20:30 -- Message: -- Specials:40dep|50ghlmz -- Phone:[PHONE_NUMBER…"
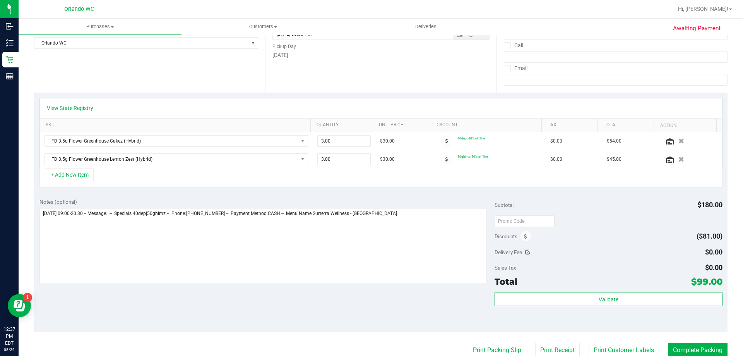
click at [606, 227] on div at bounding box center [609, 221] width 228 height 14
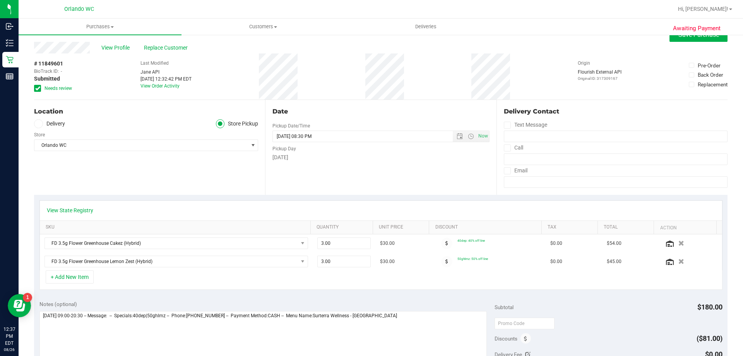
scroll to position [0, 0]
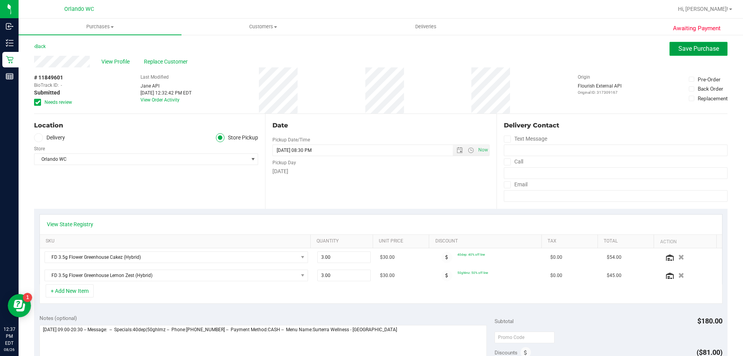
click at [682, 46] on span "Save Purchase" at bounding box center [698, 48] width 41 height 7
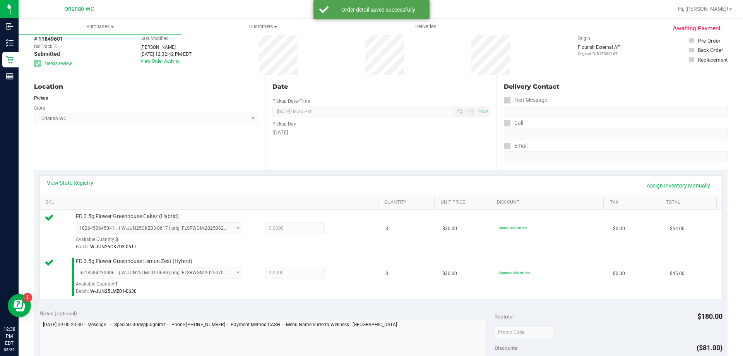
scroll to position [193, 0]
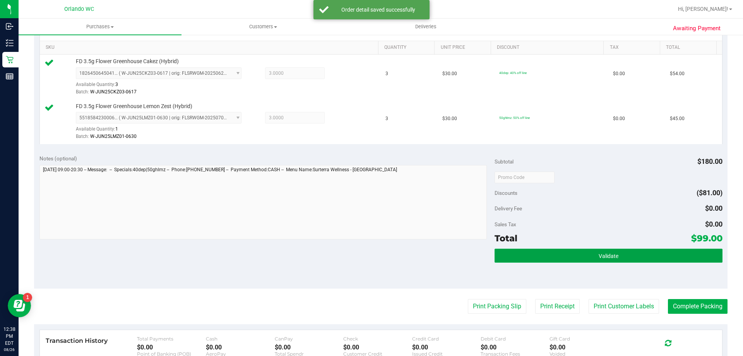
drag, startPoint x: 559, startPoint y: 256, endPoint x: 542, endPoint y: 285, distance: 33.6
click at [559, 255] on button "Validate" at bounding box center [609, 255] width 228 height 14
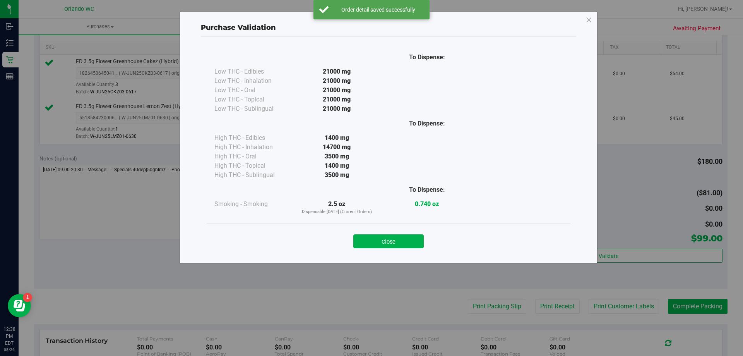
click at [502, 307] on div "Purchase Validation To Dispense: Low THC - Edibles 21000 mg" at bounding box center [374, 178] width 749 height 356
click at [393, 242] on button "Close" at bounding box center [388, 241] width 70 height 14
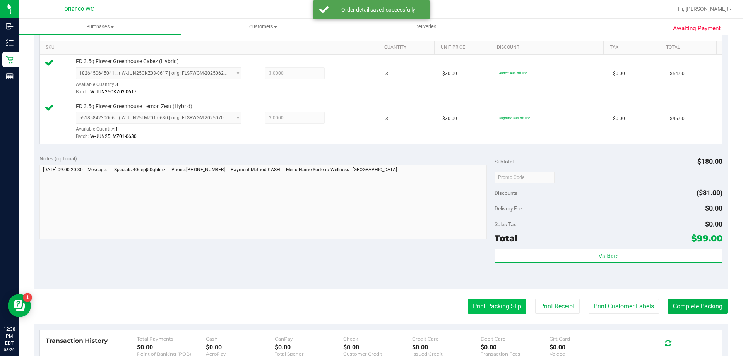
click at [468, 300] on button "Print Packing Slip" at bounding box center [497, 306] width 58 height 15
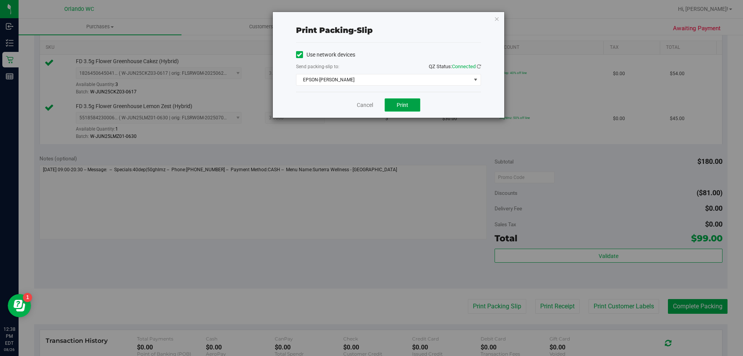
click at [411, 101] on button "Print" at bounding box center [403, 104] width 36 height 13
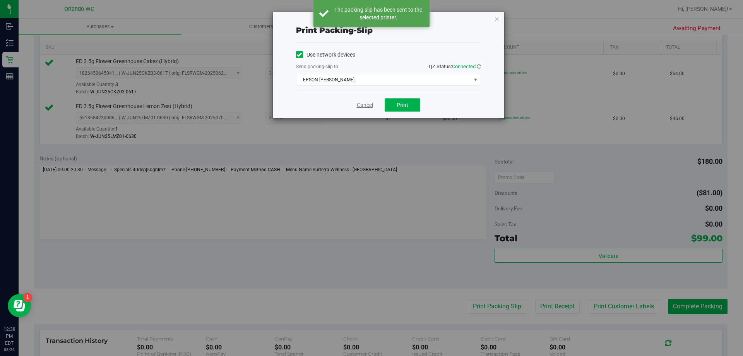
click at [371, 106] on link "Cancel" at bounding box center [365, 105] width 16 height 8
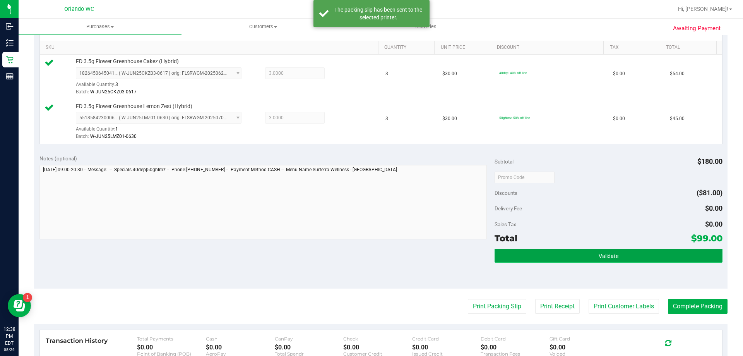
click at [626, 257] on button "Validate" at bounding box center [609, 255] width 228 height 14
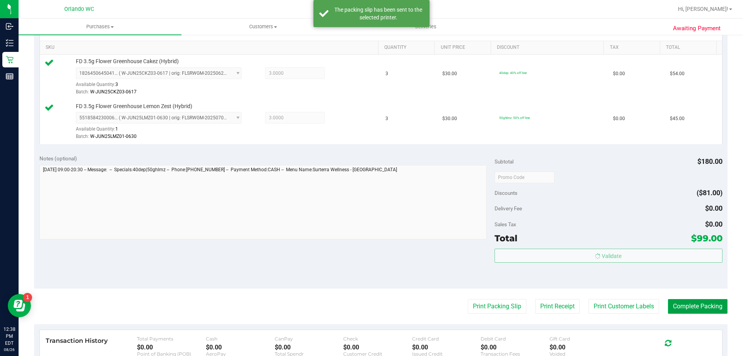
click at [702, 308] on button "Complete Packing" at bounding box center [698, 306] width 60 height 15
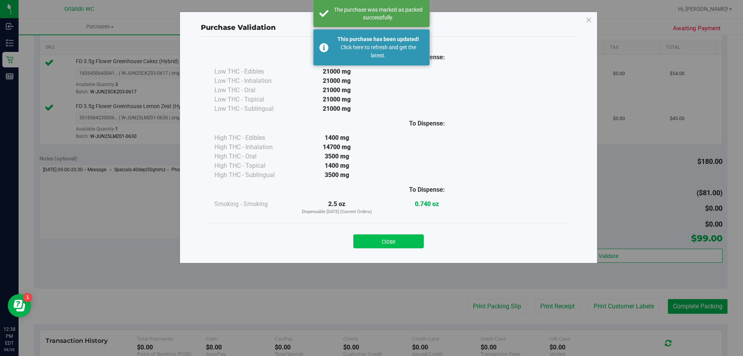
click at [403, 239] on button "Close" at bounding box center [388, 241] width 70 height 14
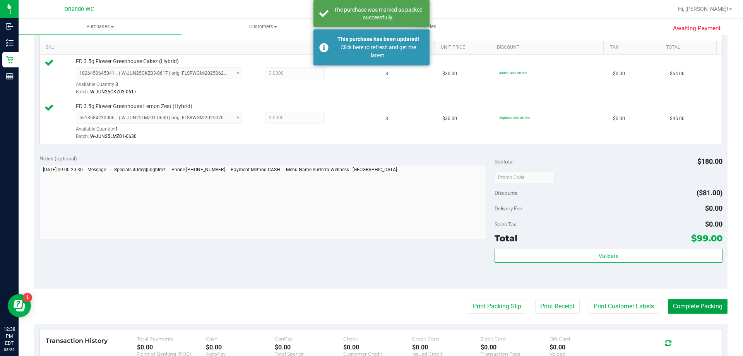
click at [712, 301] on button "Complete Packing" at bounding box center [698, 306] width 60 height 15
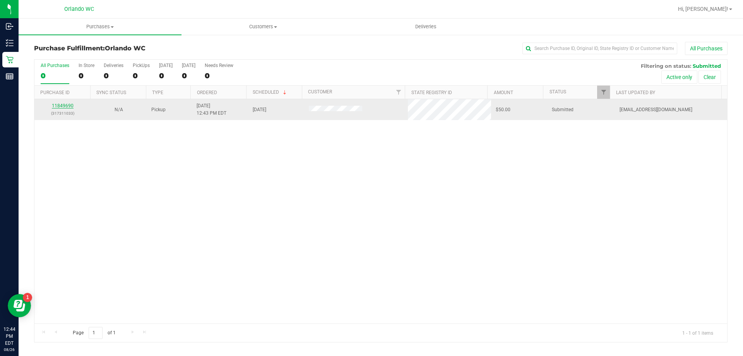
click at [65, 104] on link "11849690" at bounding box center [63, 105] width 22 height 5
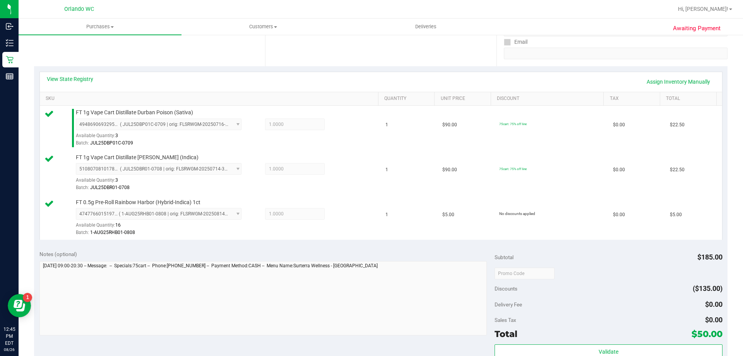
scroll to position [155, 0]
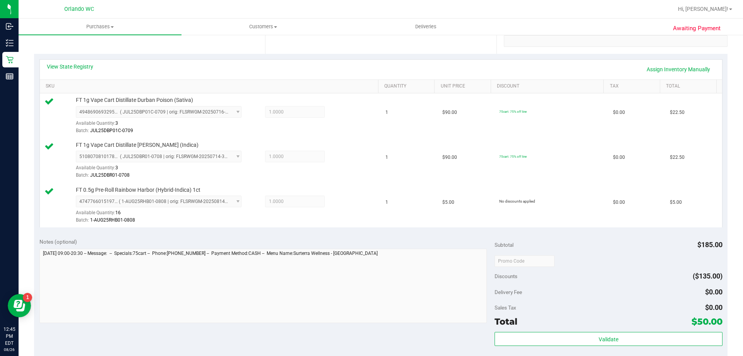
click at [632, 264] on div at bounding box center [609, 260] width 228 height 14
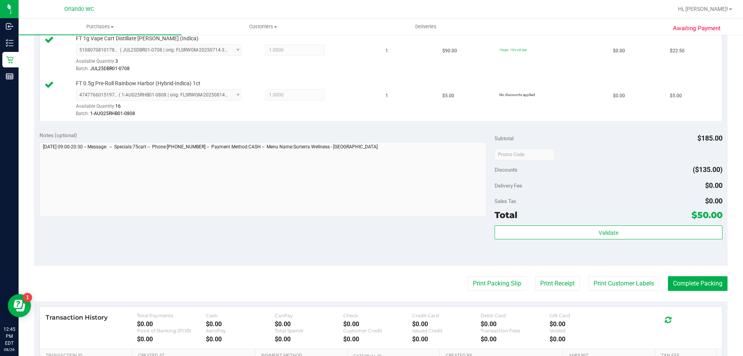
scroll to position [271, 0]
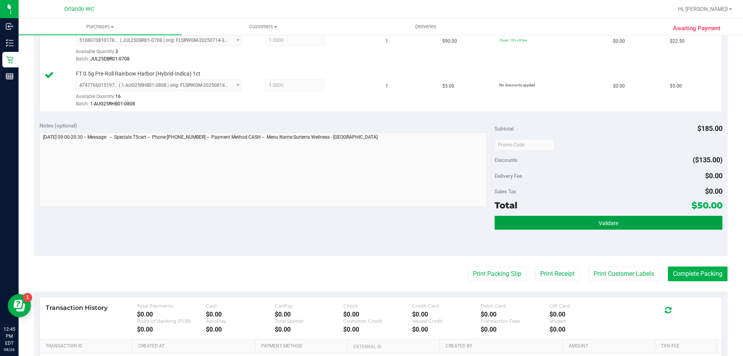
click at [610, 226] on button "Validate" at bounding box center [609, 223] width 228 height 14
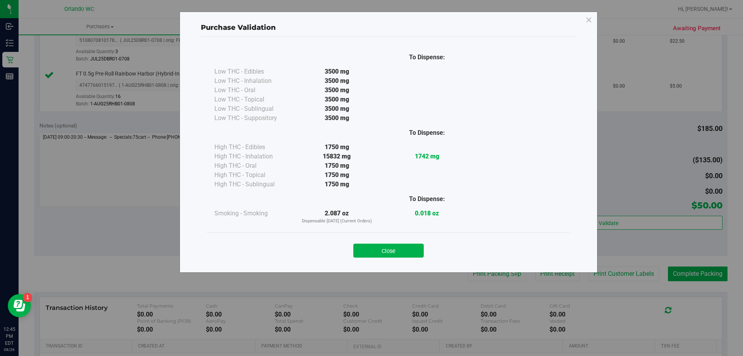
click at [502, 271] on div "Purchase Validation To Dispense: Low THC - Edibles 3500 mg" at bounding box center [389, 142] width 418 height 261
click at [409, 249] on button "Close" at bounding box center [388, 250] width 70 height 14
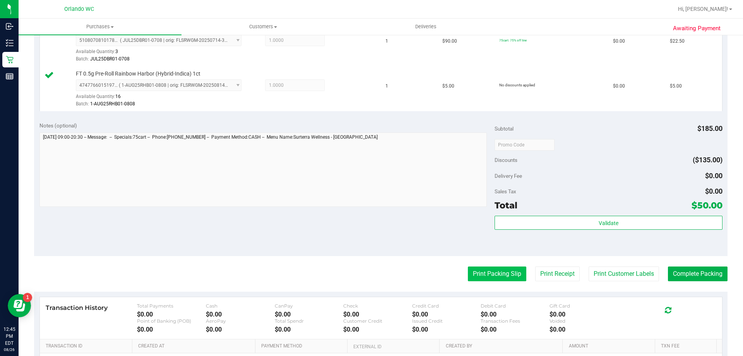
click at [481, 272] on button "Print Packing Slip" at bounding box center [497, 273] width 58 height 15
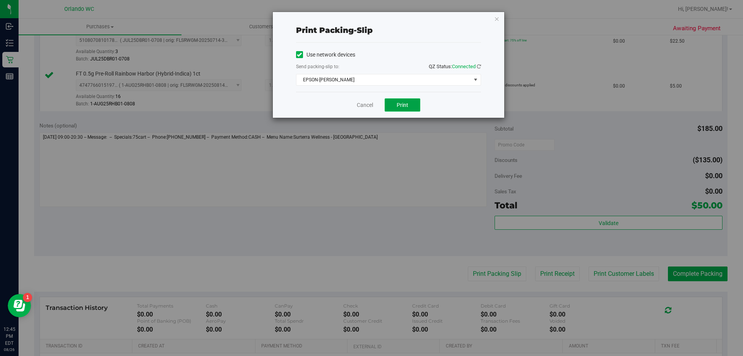
click at [409, 106] on button "Print" at bounding box center [403, 104] width 36 height 13
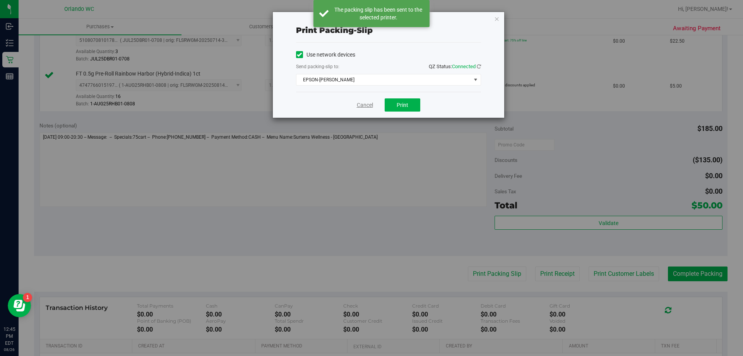
click at [365, 104] on link "Cancel" at bounding box center [365, 105] width 16 height 8
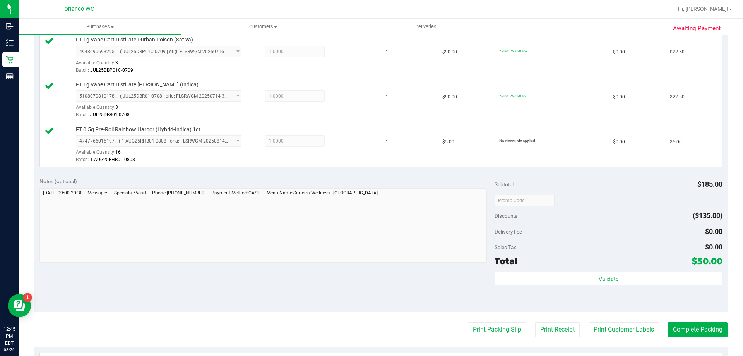
scroll to position [328, 0]
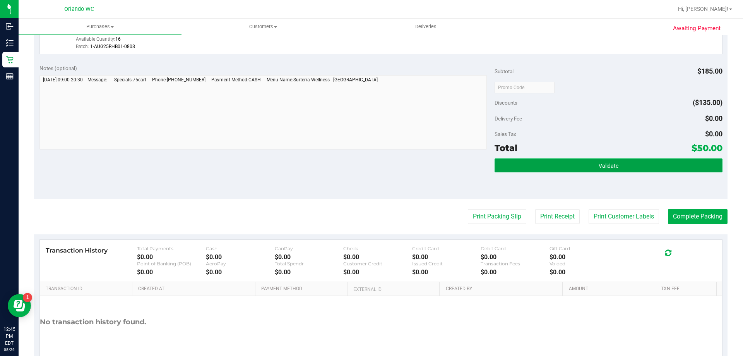
click at [633, 171] on button "Validate" at bounding box center [609, 165] width 228 height 14
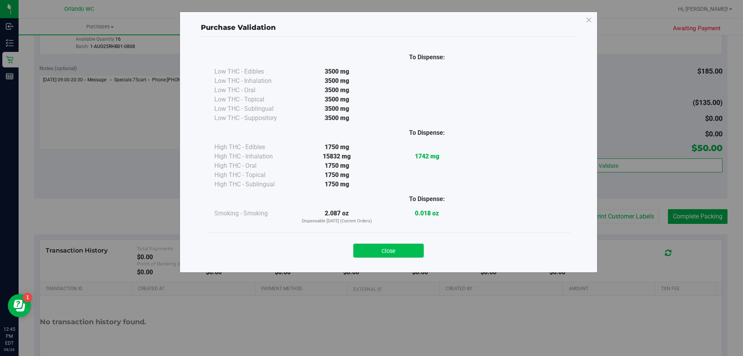
click at [412, 254] on button "Close" at bounding box center [388, 250] width 70 height 14
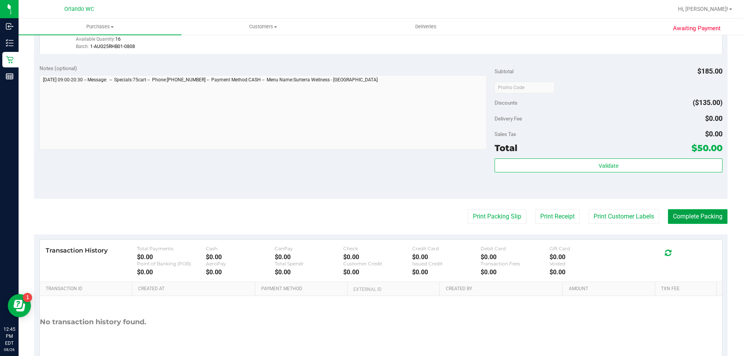
click at [676, 218] on button "Complete Packing" at bounding box center [698, 216] width 60 height 15
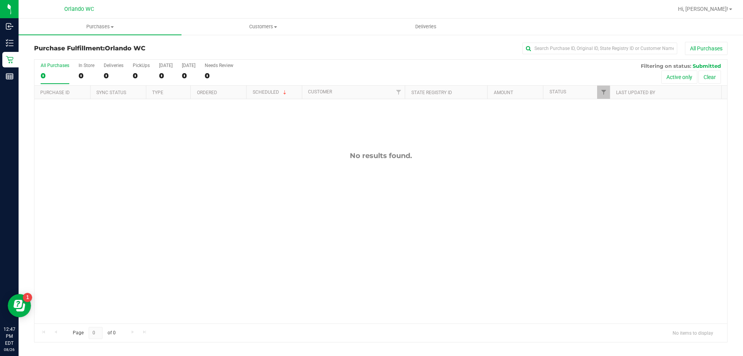
click at [128, 69] on div "All Purchases 0 In Store 0 Deliveries 0 PickUps 0 [DATE] 0 [DATE] 0 Needs Revie…" at bounding box center [380, 73] width 693 height 26
click at [137, 70] on label "PickUps 0" at bounding box center [141, 73] width 17 height 21
click at [0, 0] on input "PickUps 0" at bounding box center [0, 0] width 0 height 0
